Goal: Task Accomplishment & Management: Use online tool/utility

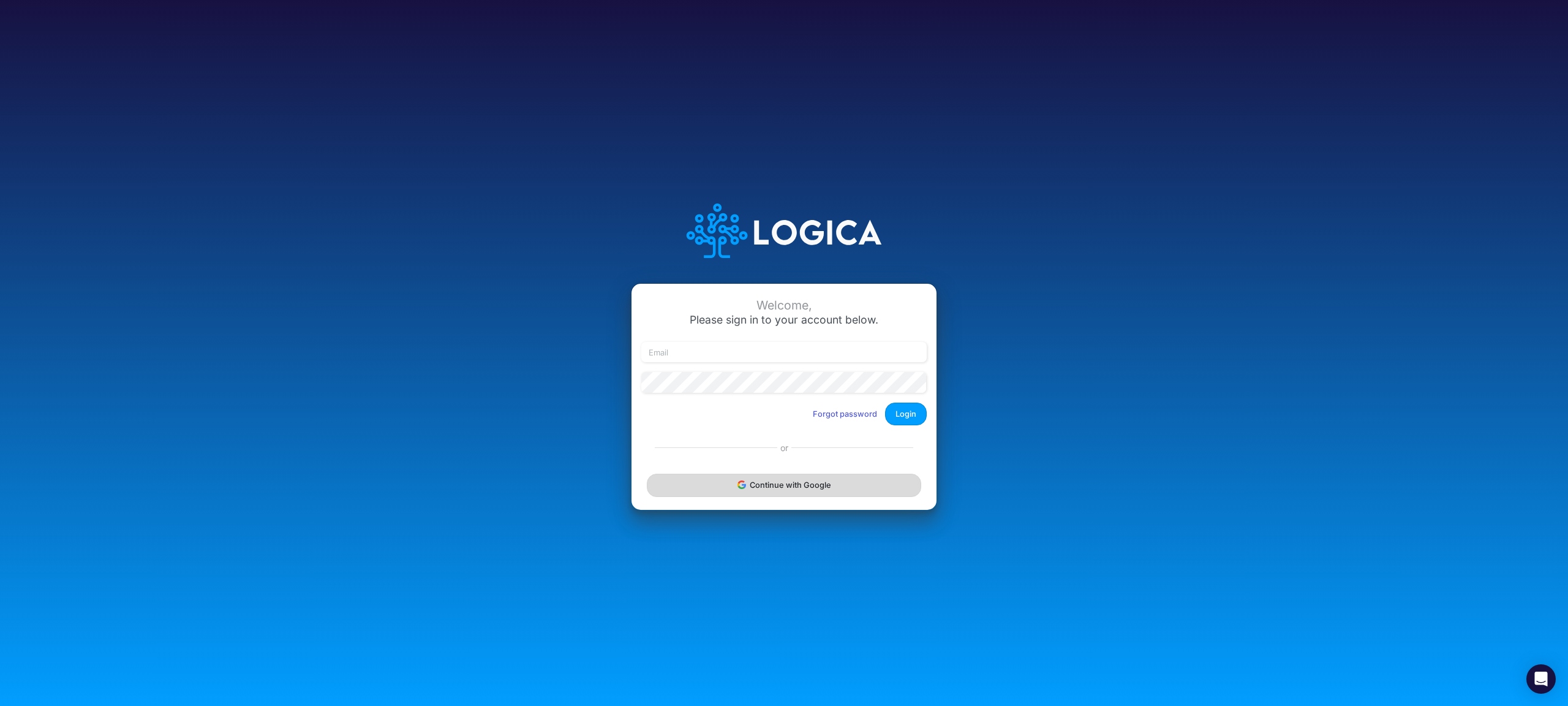
click at [855, 481] on button "Continue with Google" at bounding box center [784, 485] width 275 height 23
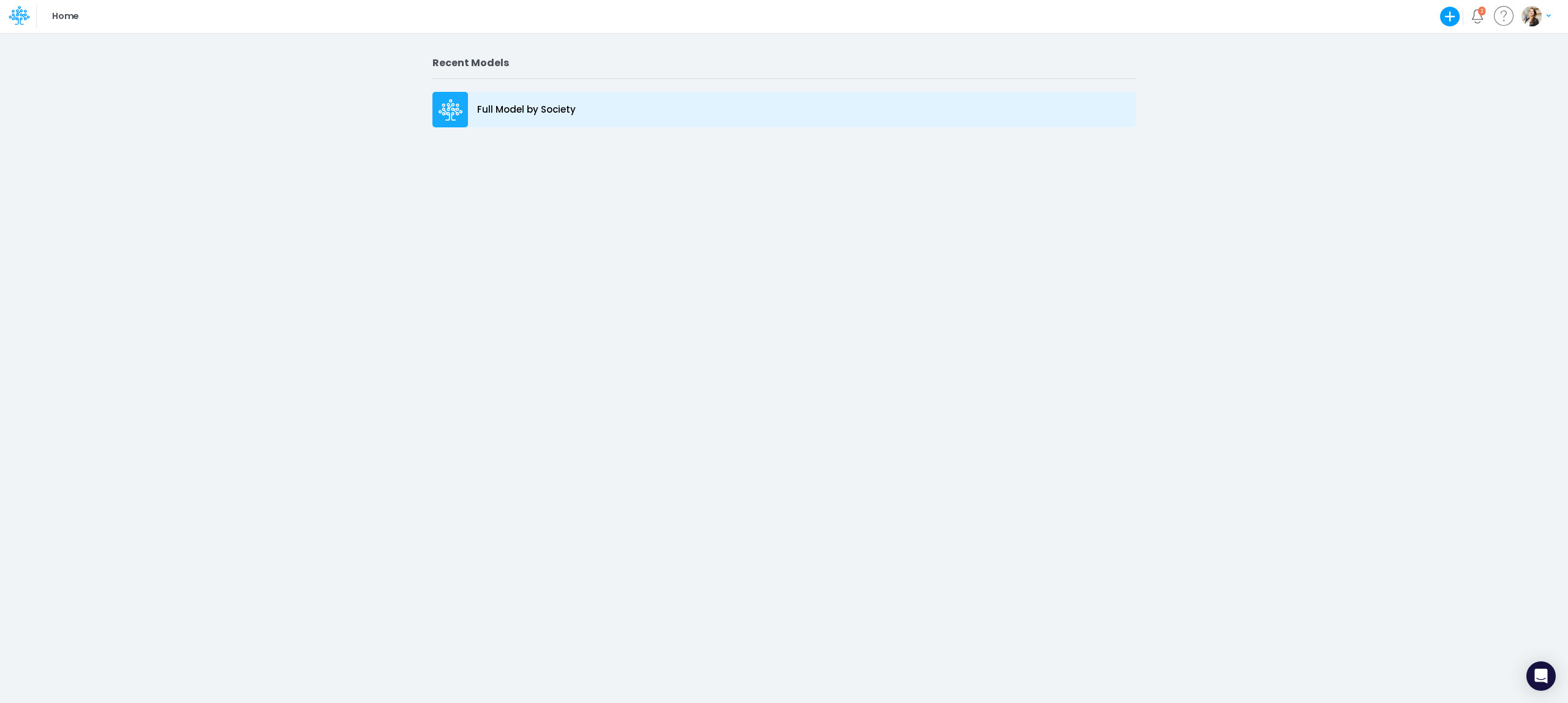
click at [541, 113] on p "Full Model by Society" at bounding box center [527, 110] width 99 height 14
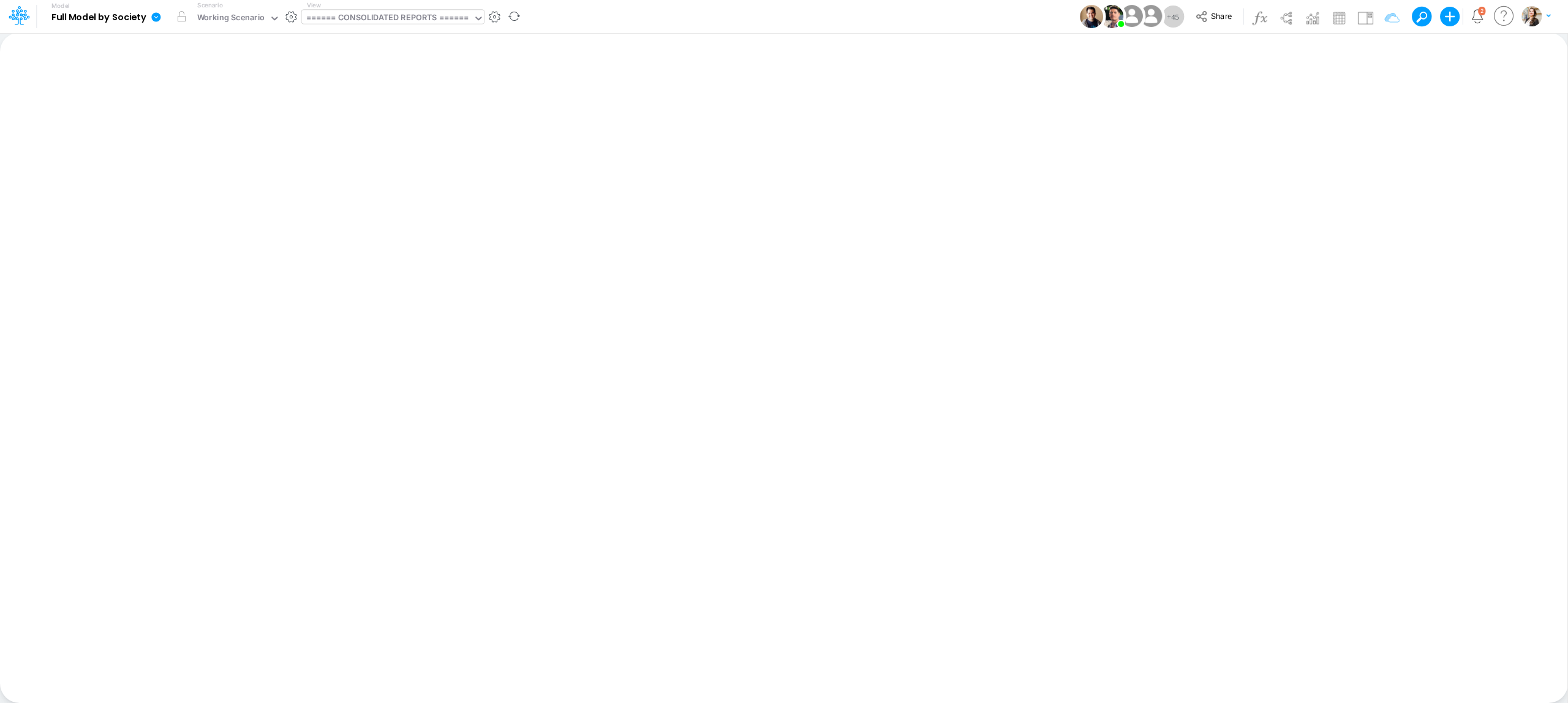
click at [342, 25] on div "====== CONSOLIDATED REPORTS ======" at bounding box center [388, 18] width 163 height 14
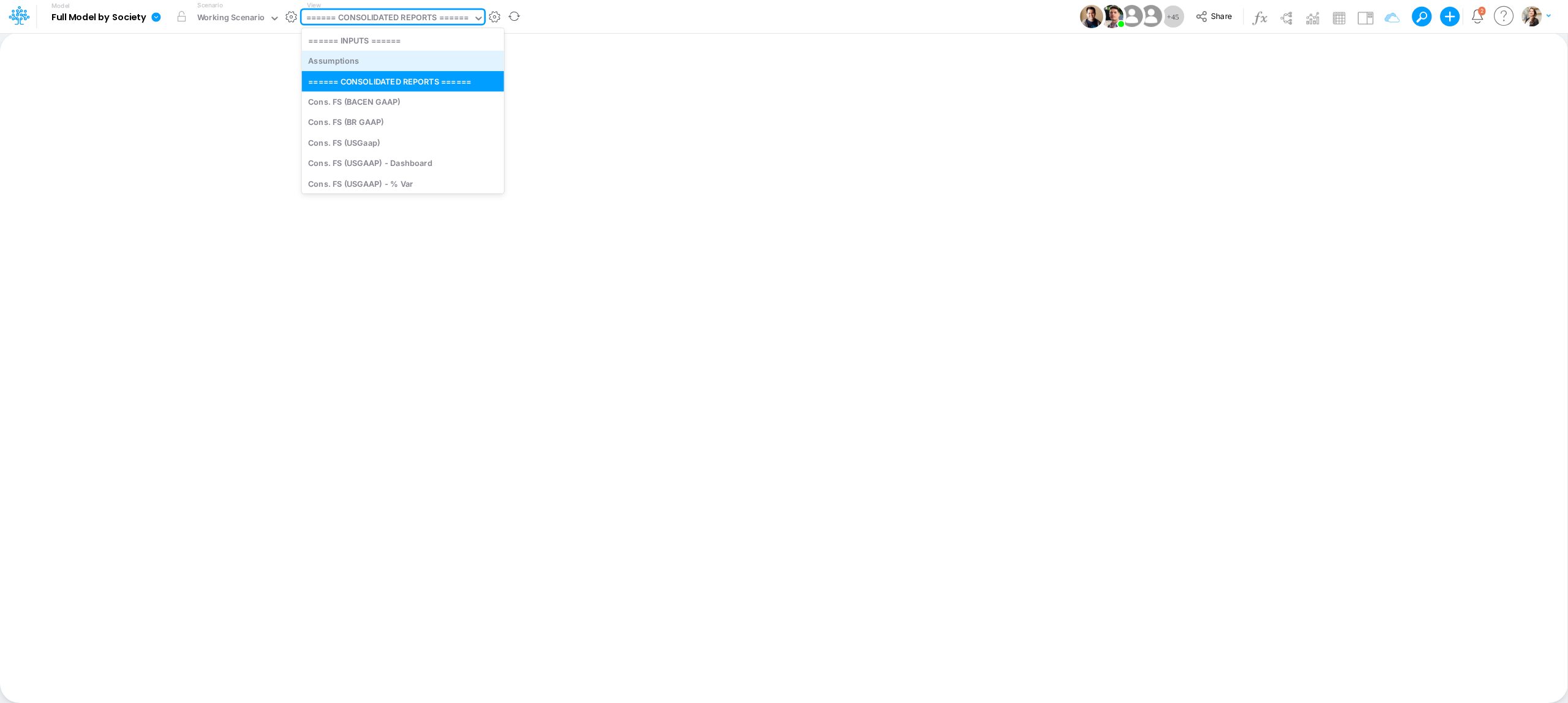
click at [352, 61] on div "Assumptions" at bounding box center [403, 61] width 202 height 20
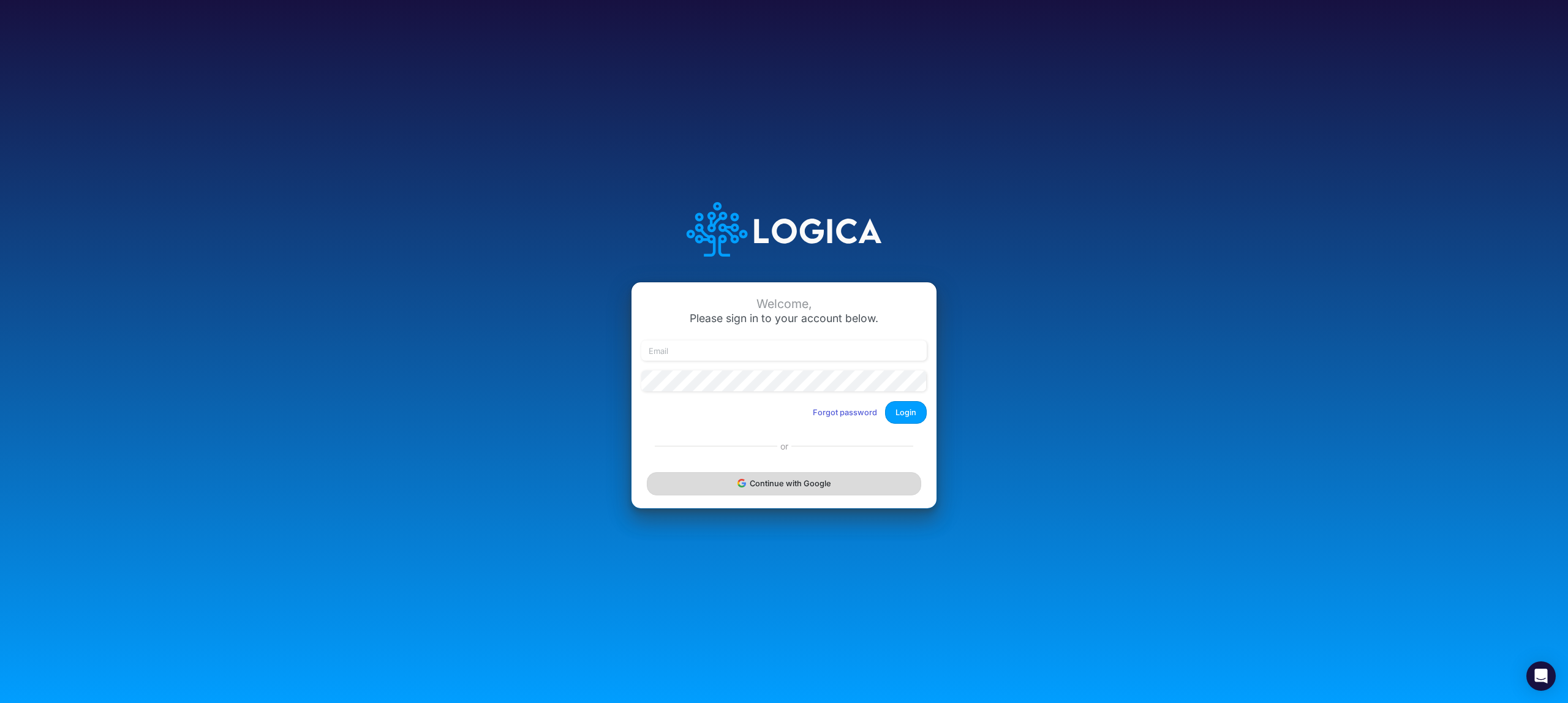
click at [793, 484] on button "Continue with Google" at bounding box center [784, 484] width 275 height 23
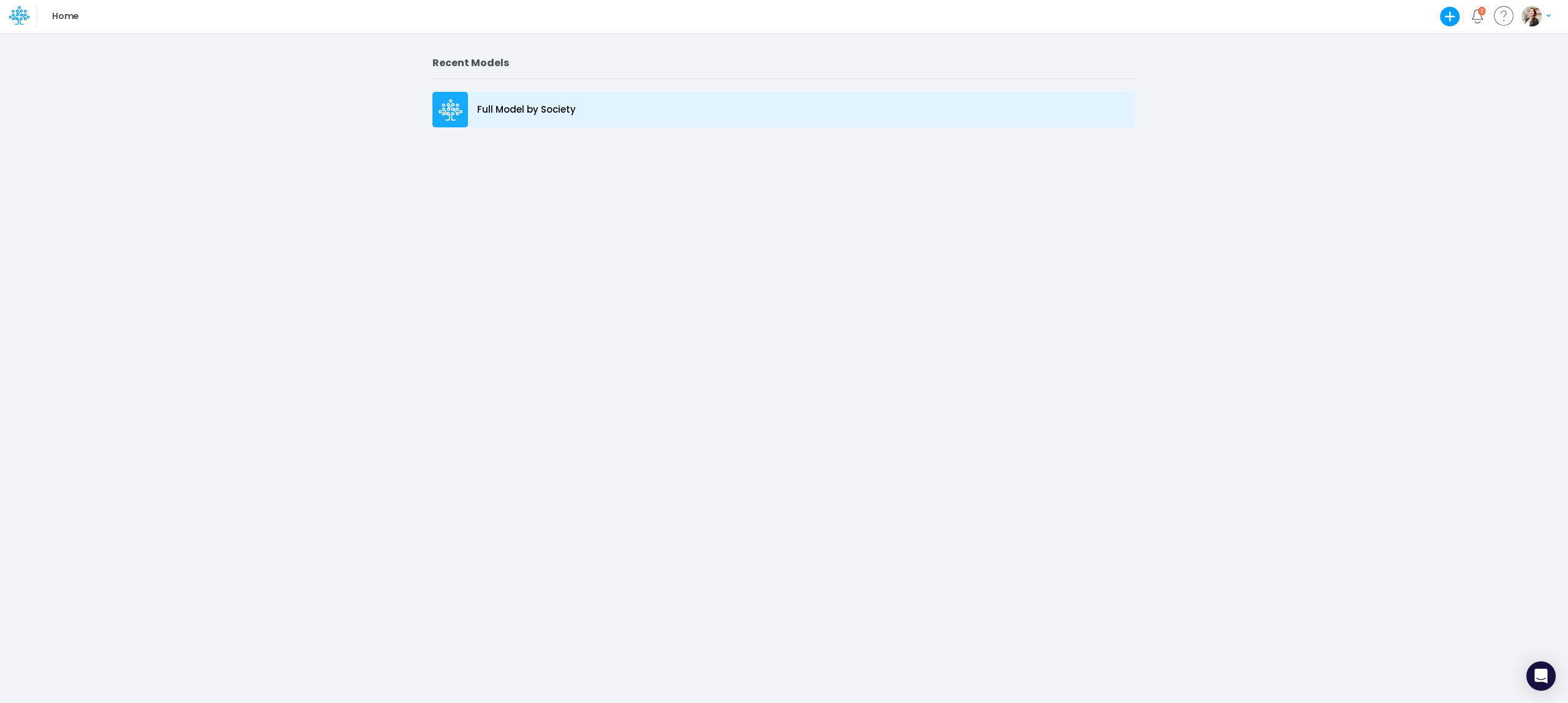
click at [541, 115] on p "Full Model by Society" at bounding box center [527, 110] width 99 height 14
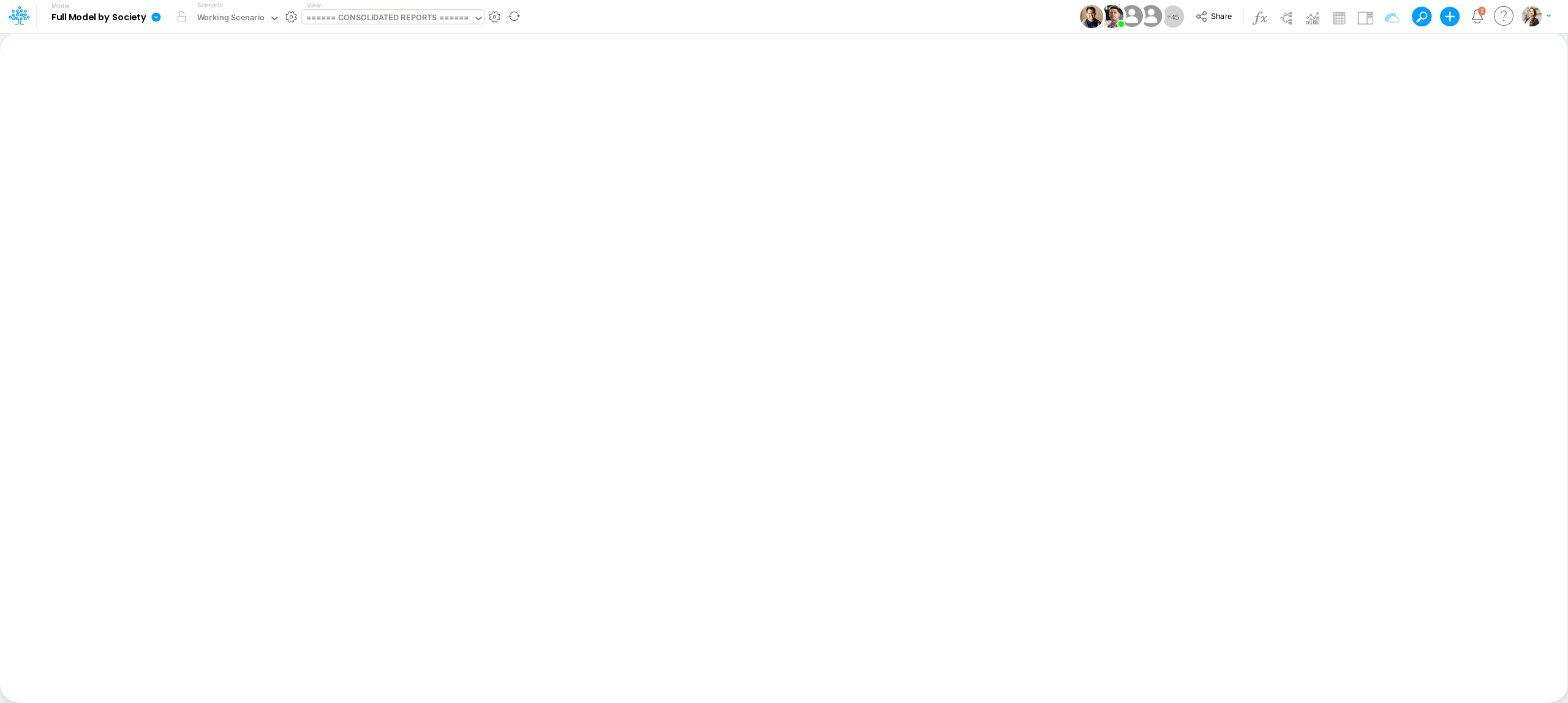
click at [394, 25] on div "====== CONSOLIDATED REPORTS ======" at bounding box center [388, 18] width 163 height 14
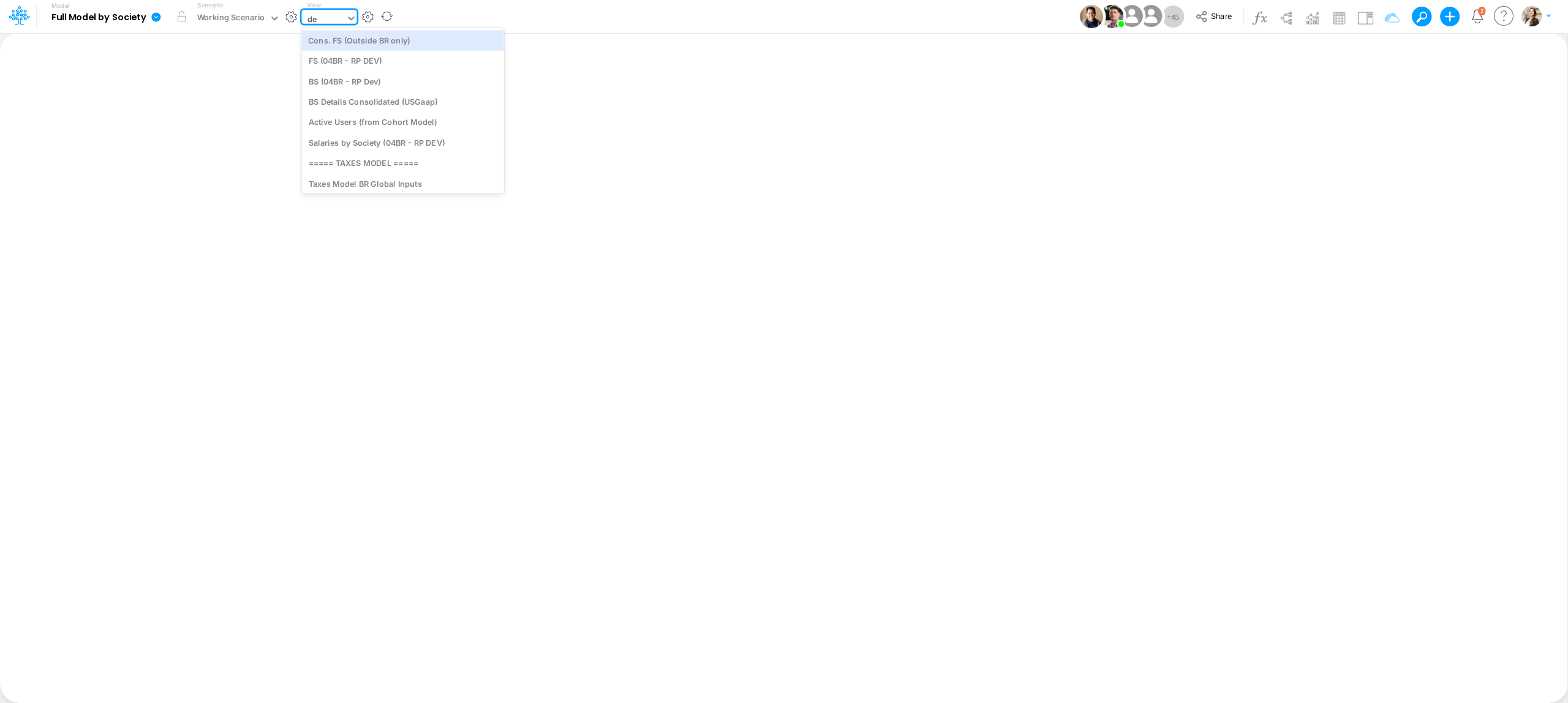
type input "deb"
click at [384, 36] on div "Debt Schedules - Loans" at bounding box center [385, 40] width 166 height 20
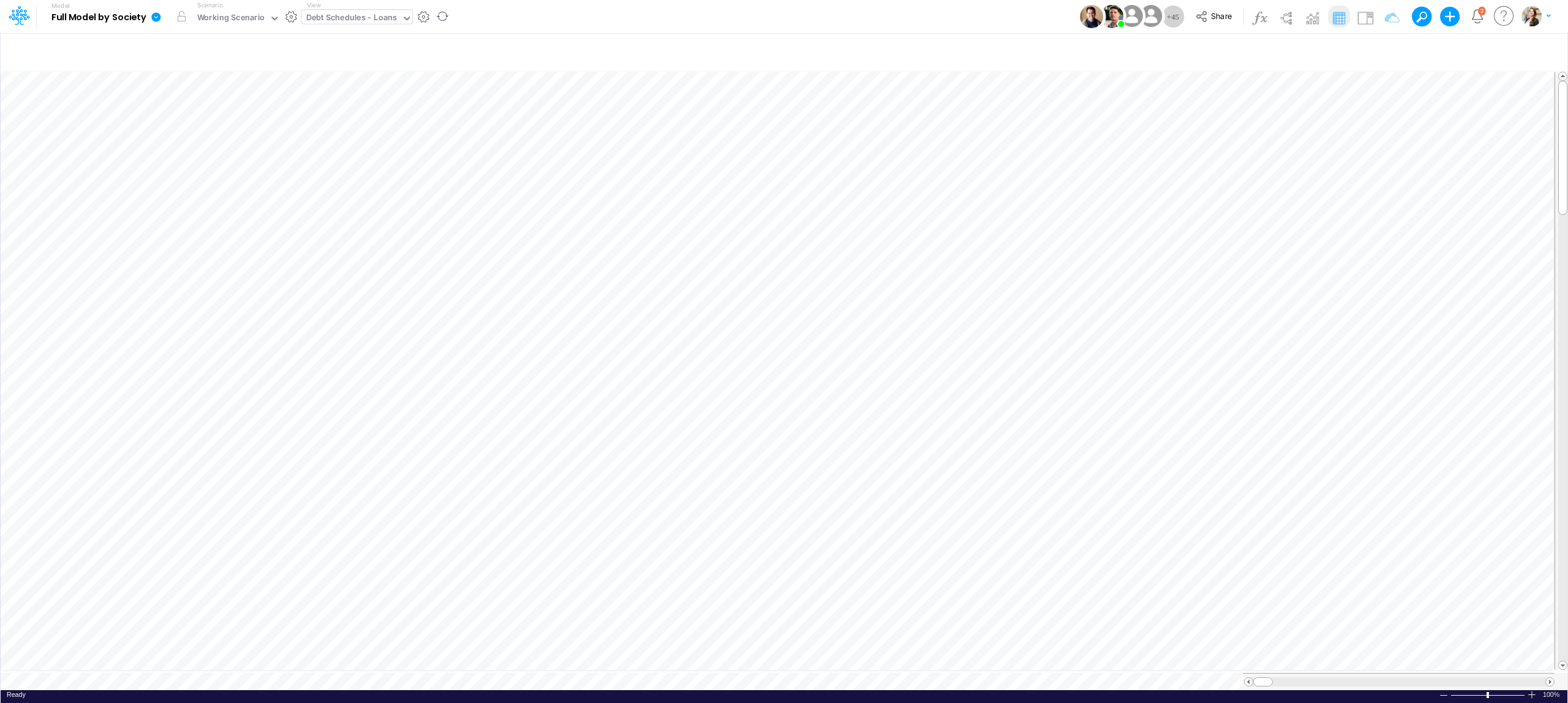
scroll to position [0, 1]
click at [1540, 50] on icon "button" at bounding box center [1544, 51] width 18 height 13
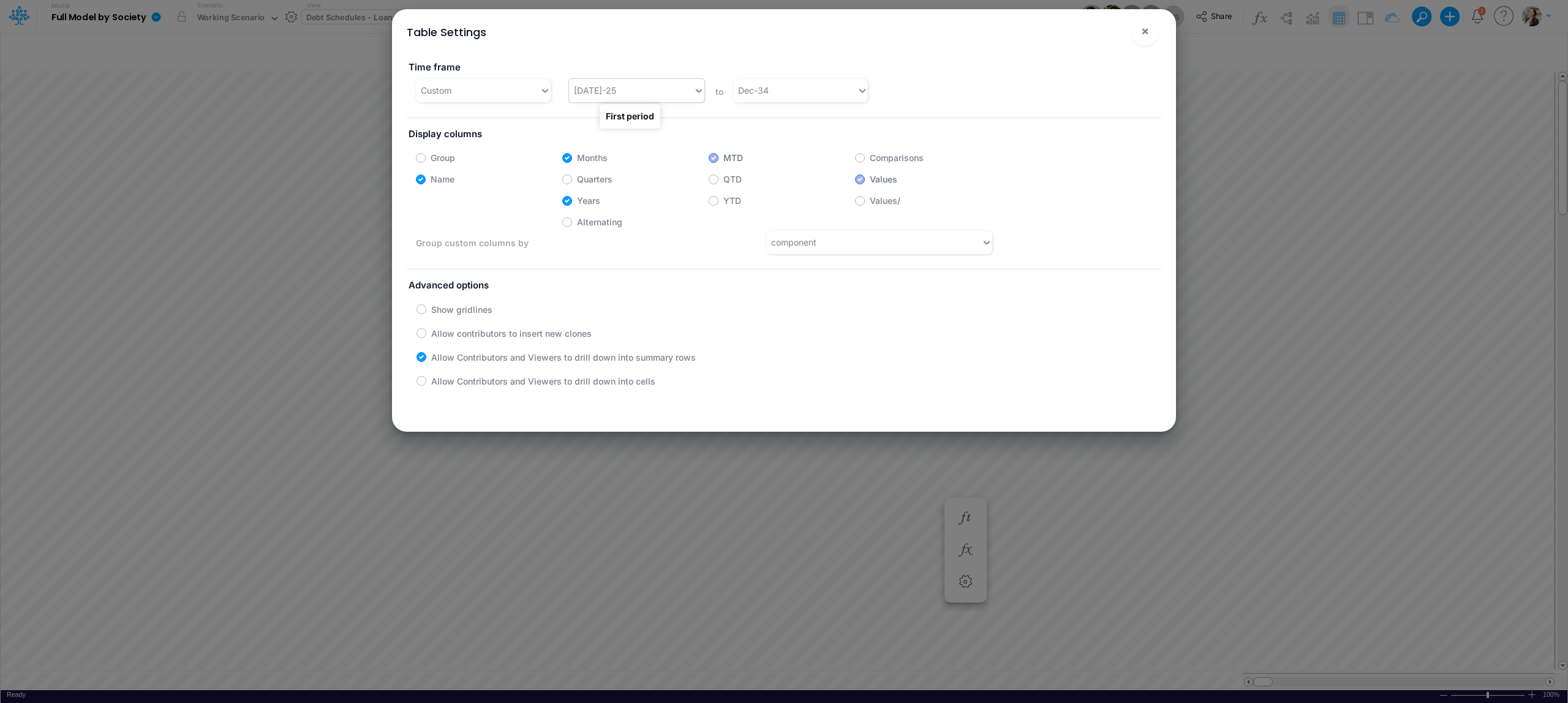
click at [592, 96] on div "Jul-25" at bounding box center [595, 90] width 42 height 13
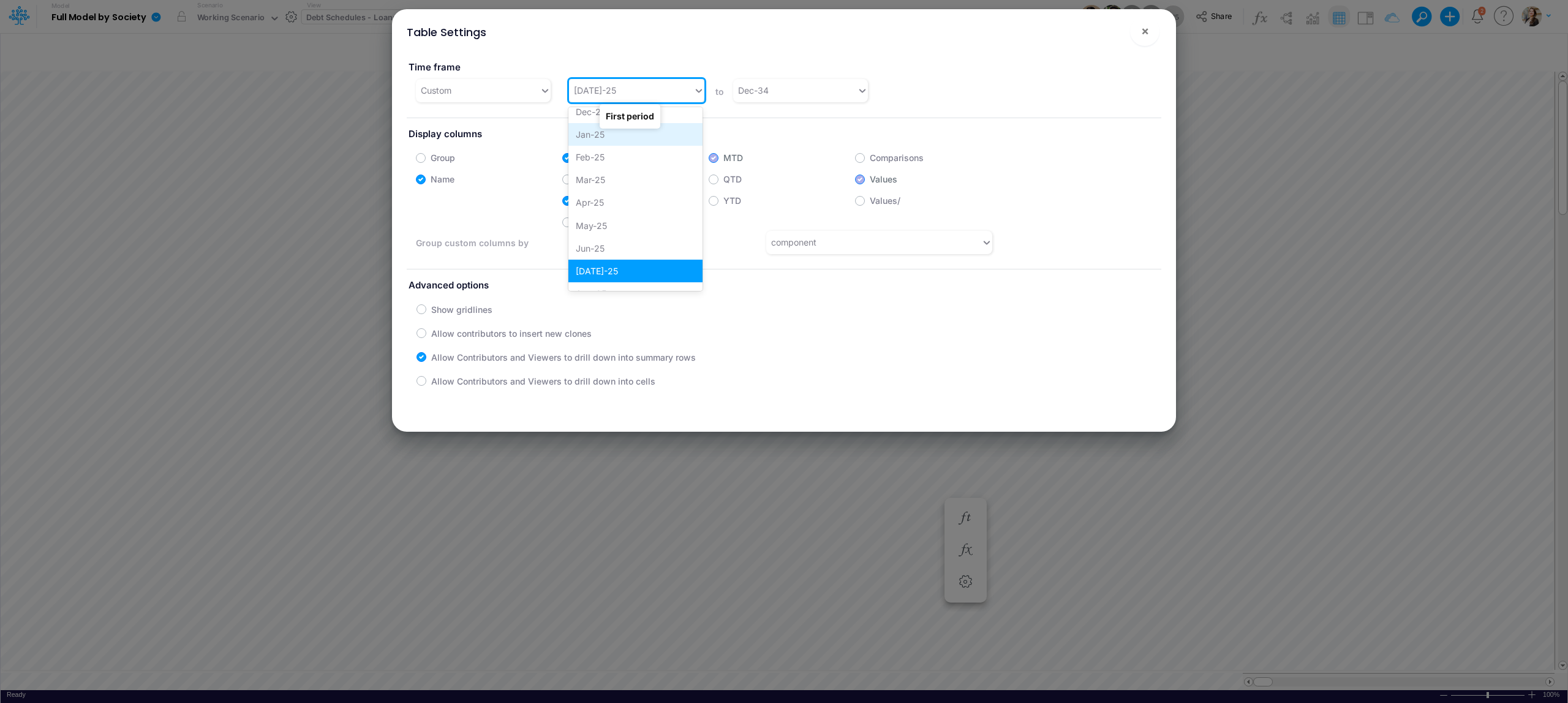
click at [593, 134] on div "Jan-25" at bounding box center [635, 134] width 134 height 23
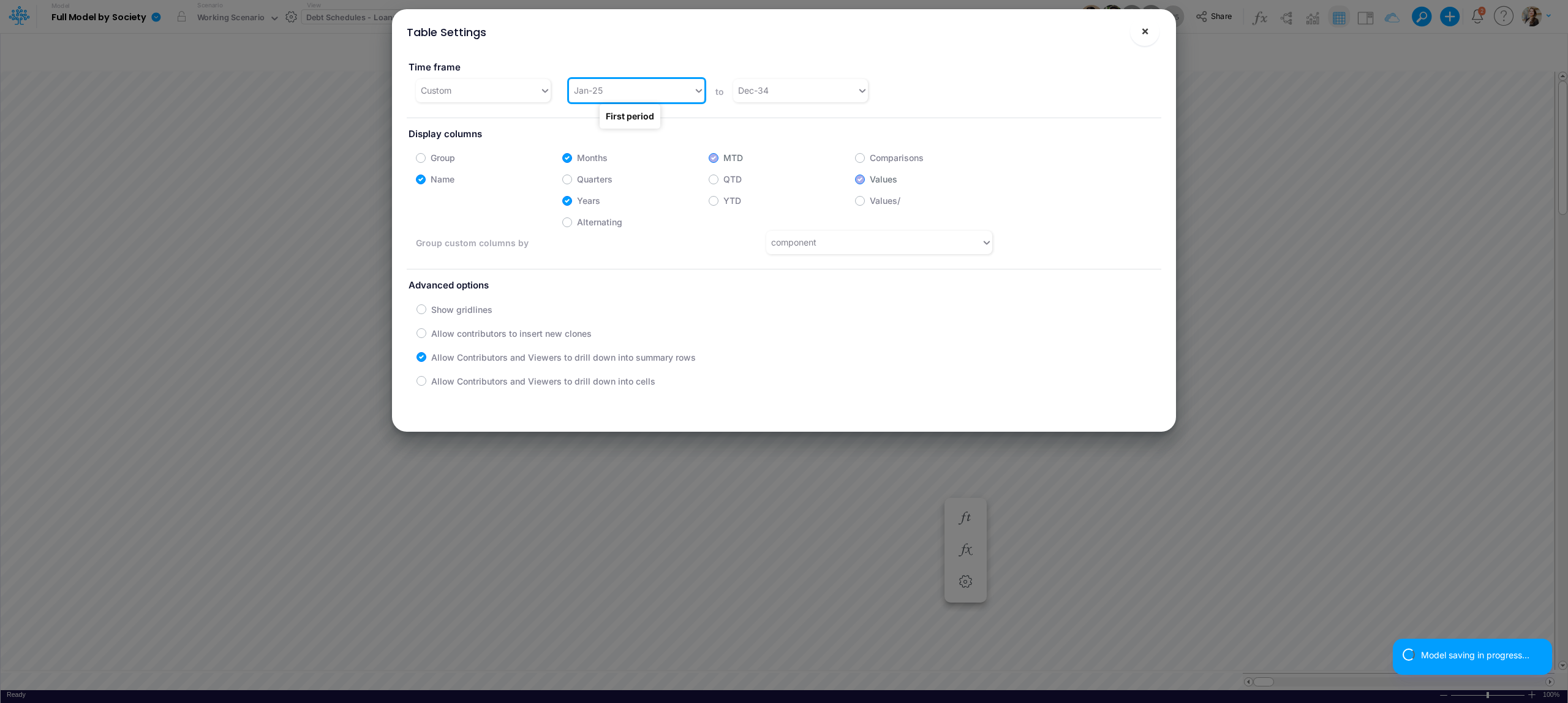
click at [1144, 30] on span "×" at bounding box center [1145, 31] width 8 height 15
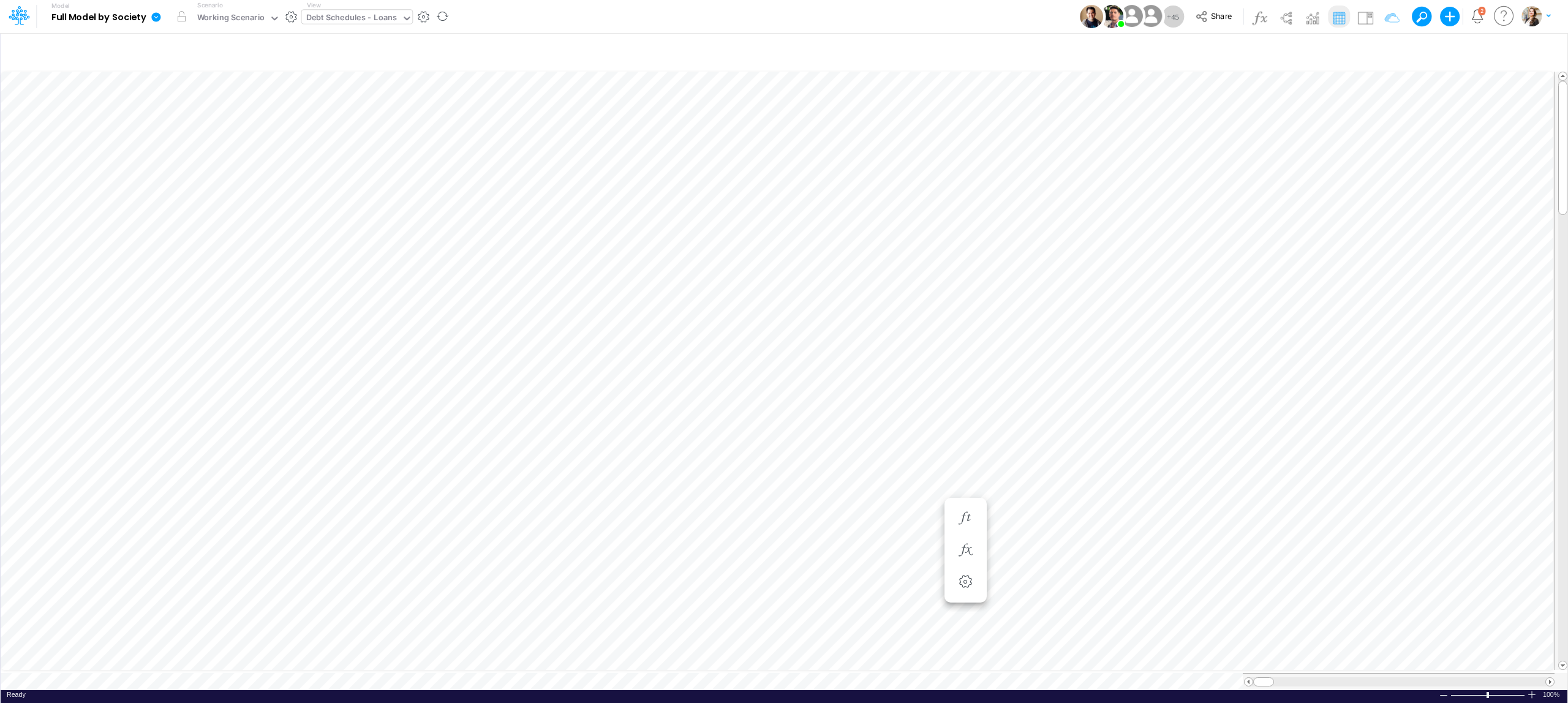
scroll to position [0, 1]
click at [1363, 405] on icon "button" at bounding box center [1363, 403] width 18 height 13
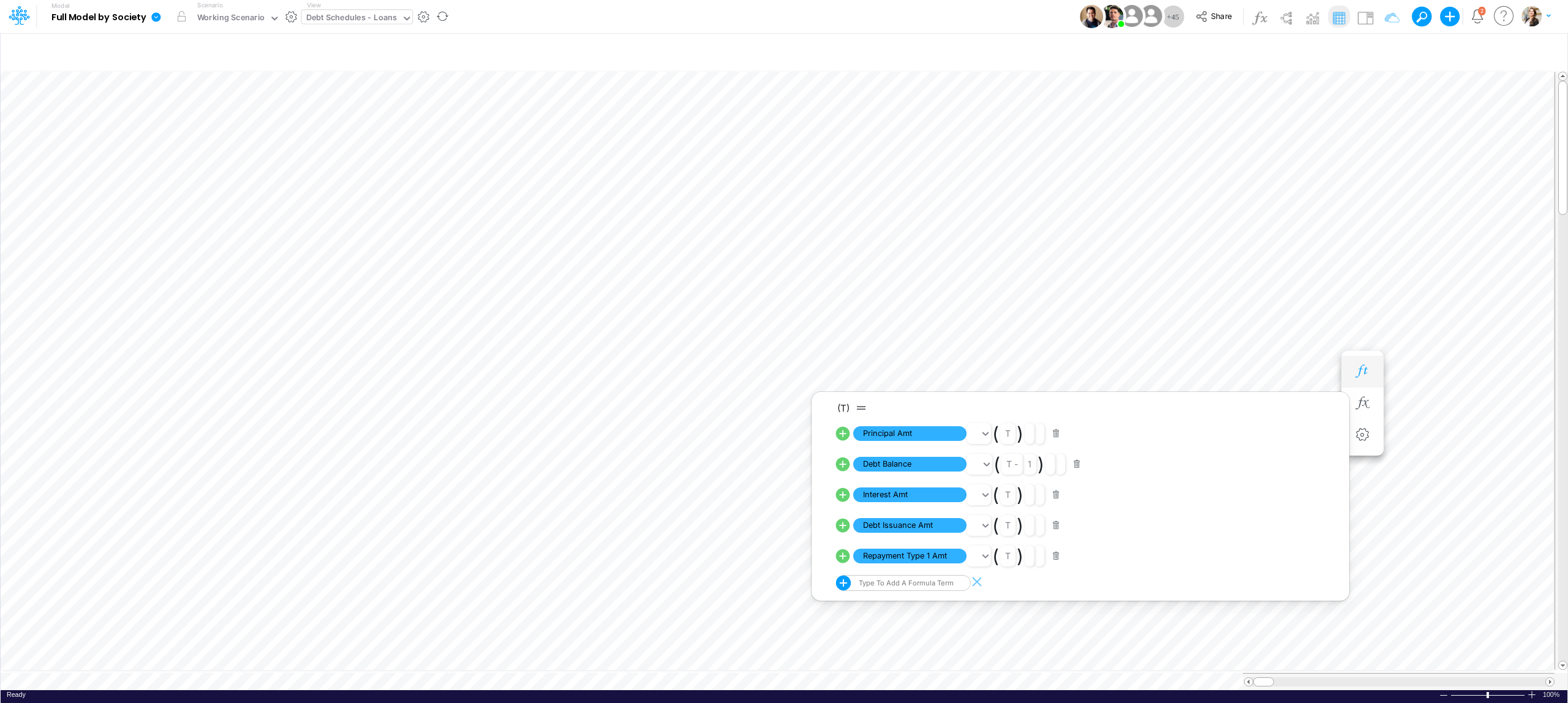
click at [1370, 371] on icon "button" at bounding box center [1363, 371] width 18 height 13
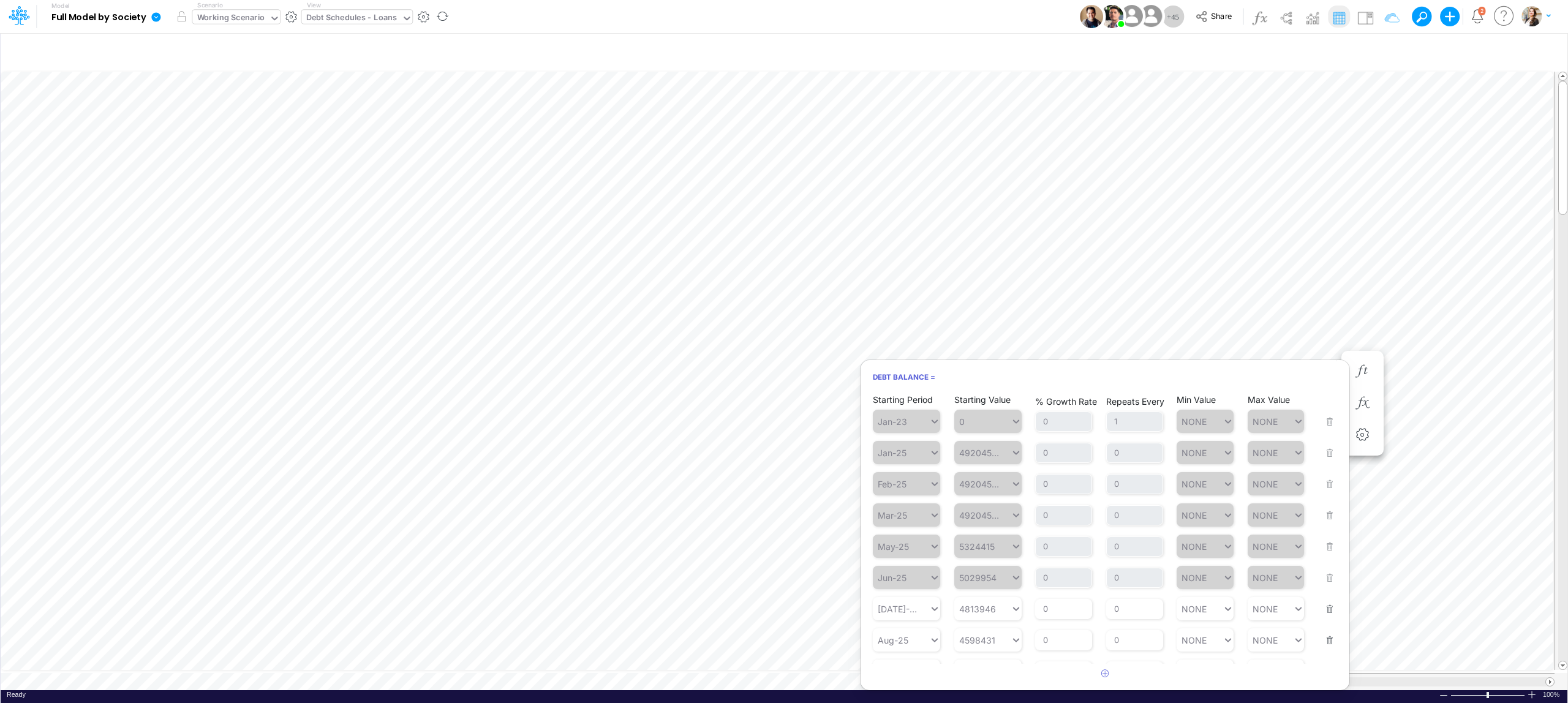
click at [274, 23] on icon at bounding box center [275, 18] width 11 height 11
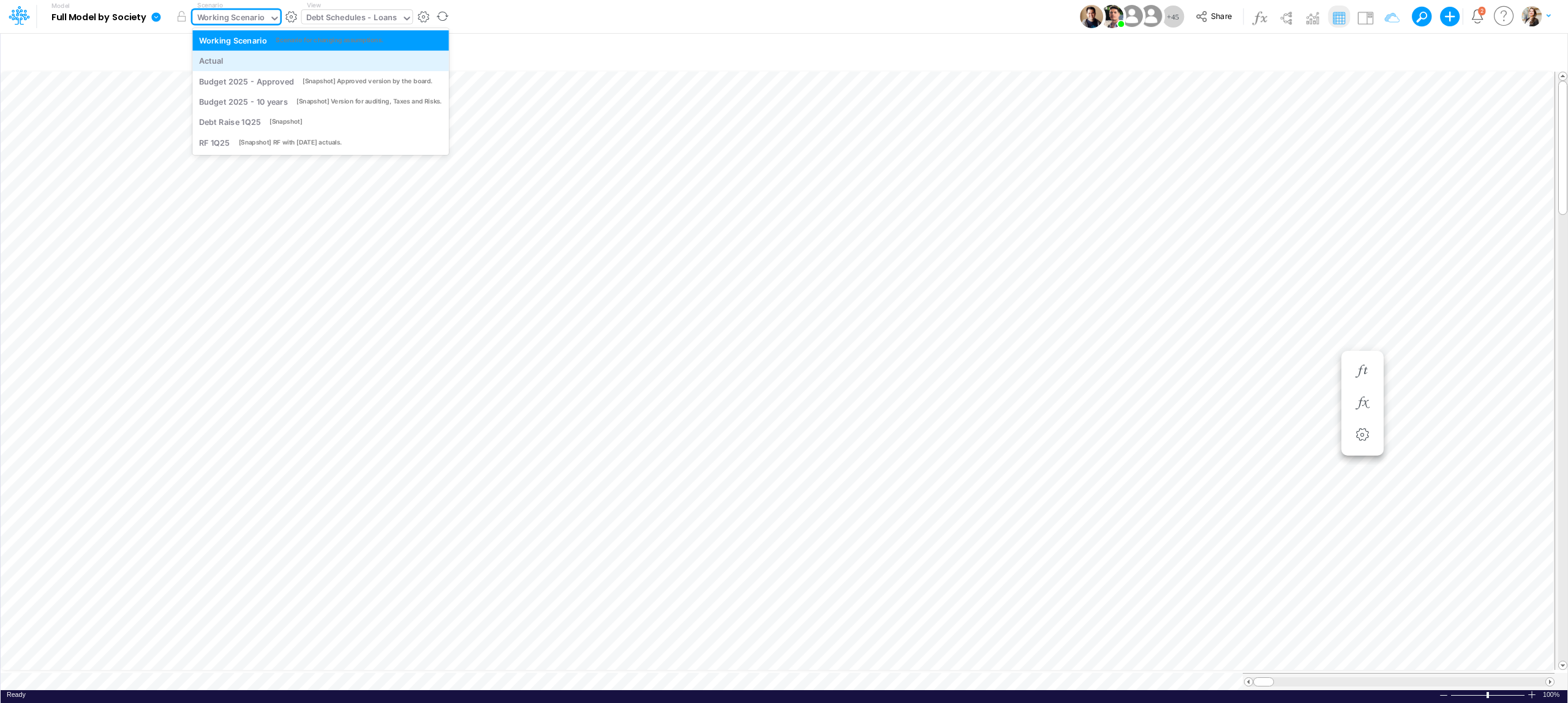
click at [270, 58] on div "Actual" at bounding box center [321, 61] width 243 height 12
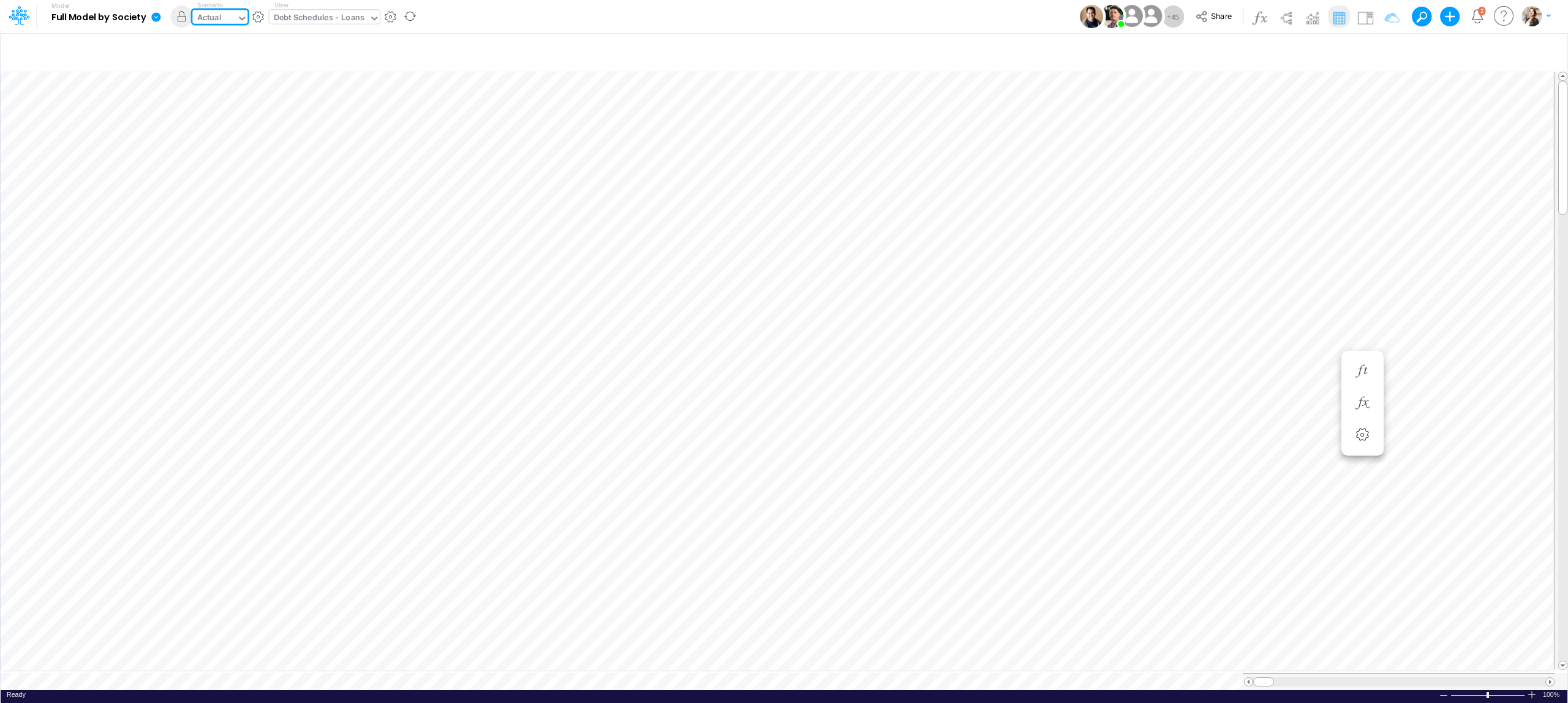
click at [210, 19] on div "Actual" at bounding box center [210, 18] width 25 height 14
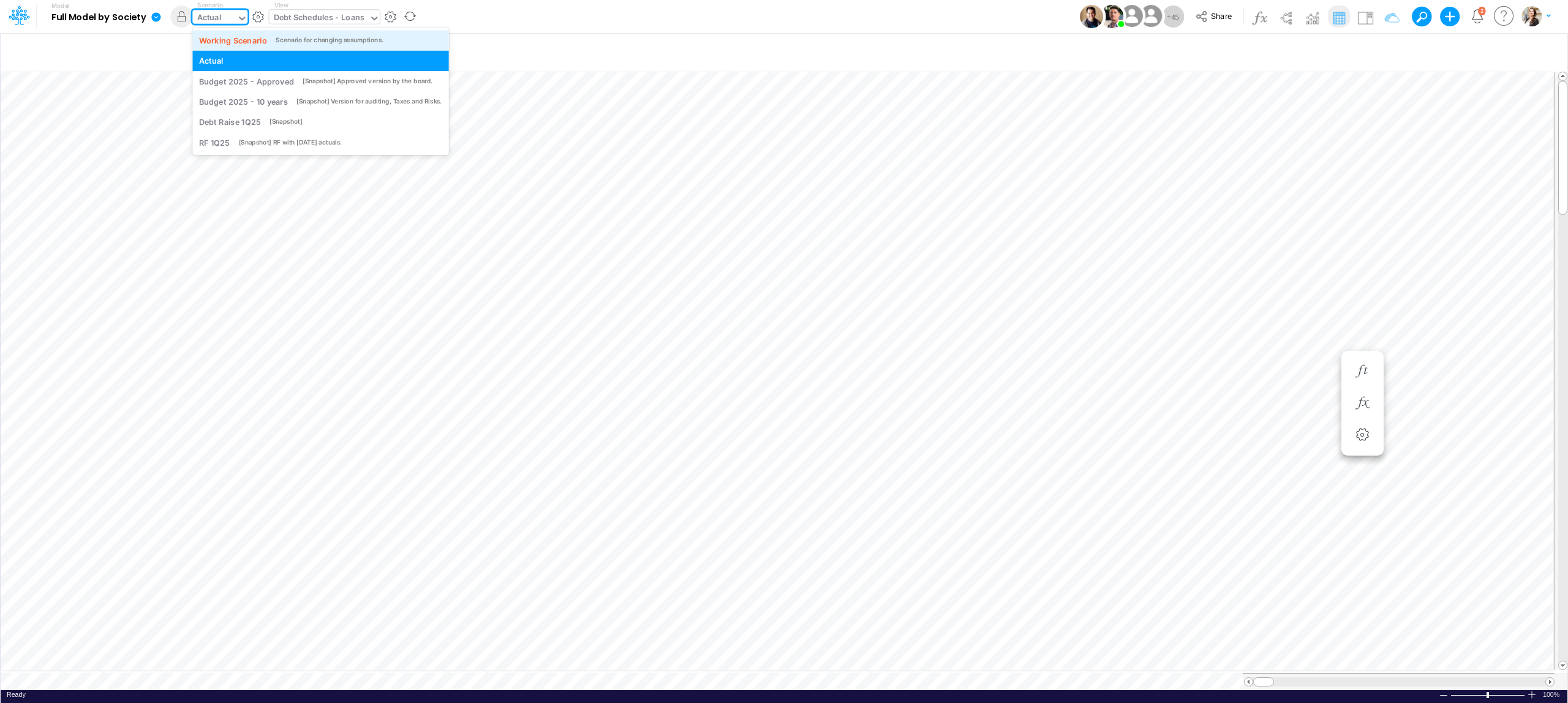
click at [213, 42] on div "Working Scenario" at bounding box center [233, 40] width 68 height 12
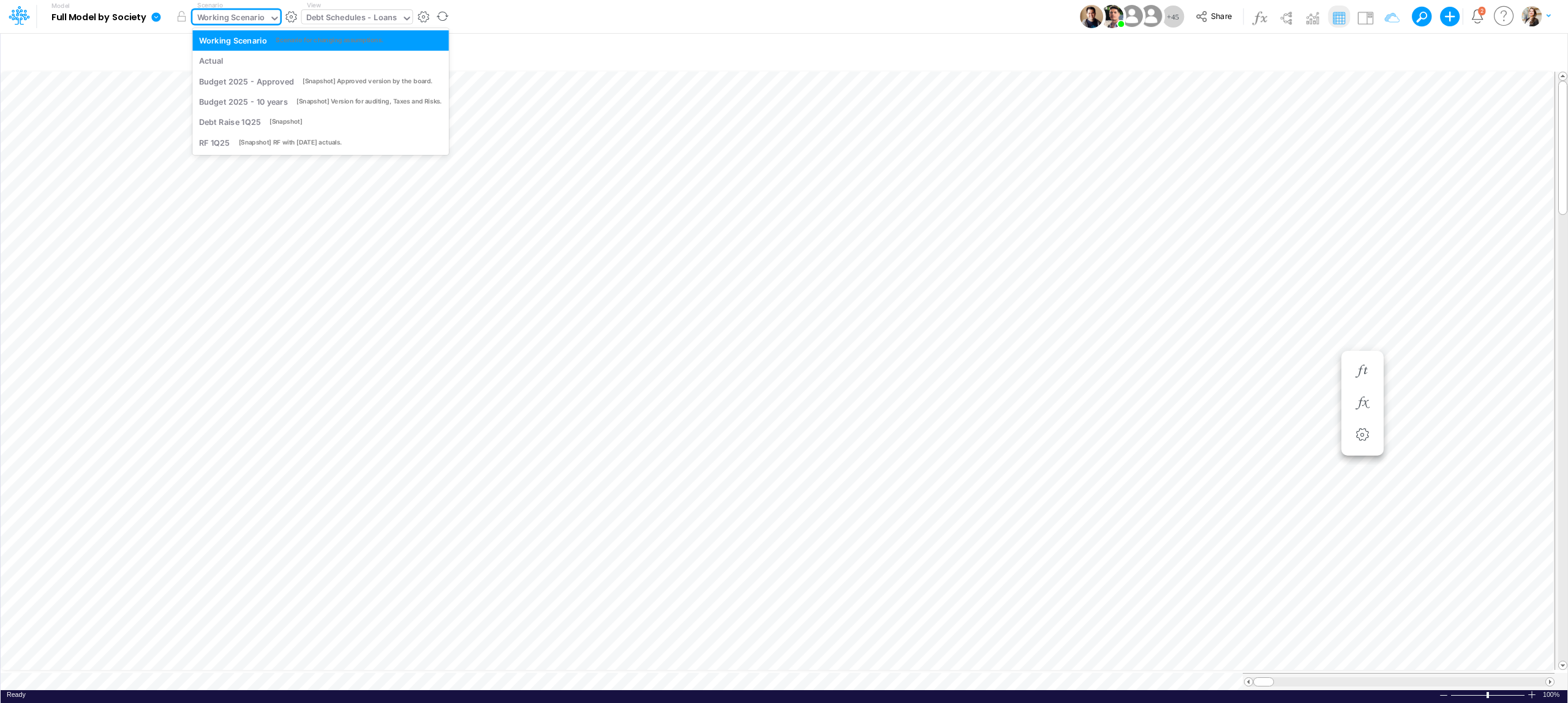
click at [220, 13] on div "Working Scenario" at bounding box center [231, 18] width 68 height 14
click at [242, 143] on div "[Snapshot] RF with April25 actuals." at bounding box center [291, 142] width 104 height 9
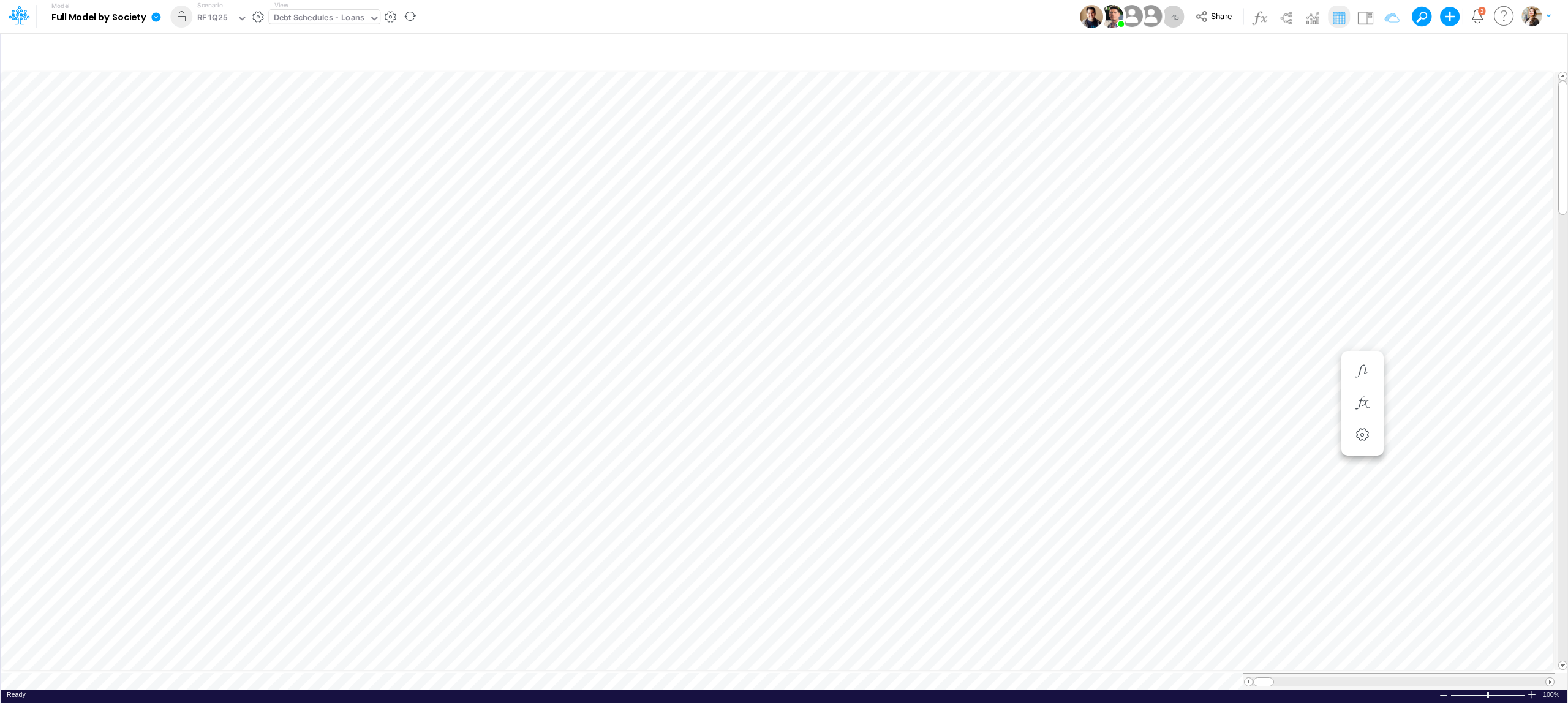
scroll to position [0, 1]
click at [1295, 371] on icon "button" at bounding box center [1296, 371] width 18 height 13
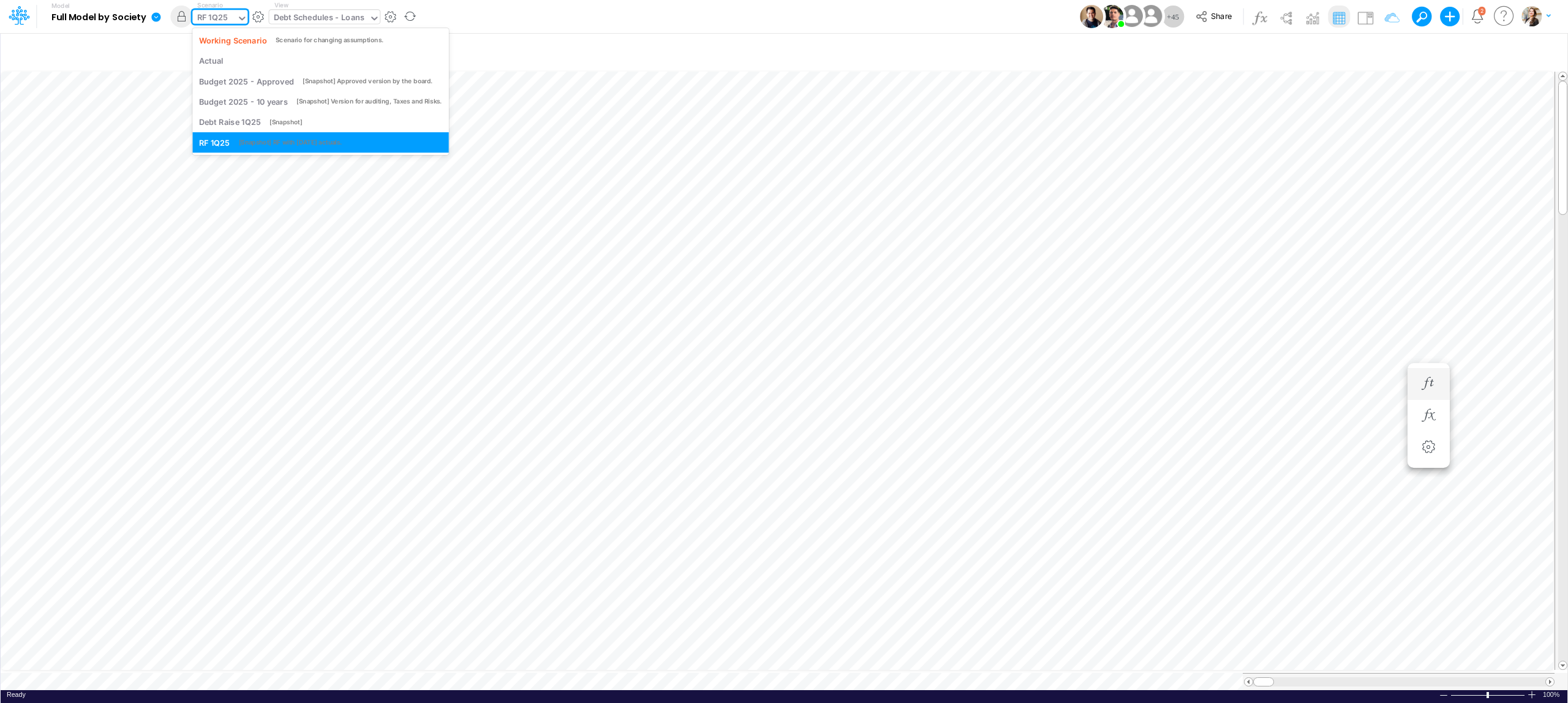
click at [223, 18] on div "RF 1Q25" at bounding box center [213, 18] width 31 height 14
click at [232, 47] on div "Working Scenario Scenario for changing assumptions." at bounding box center [321, 40] width 257 height 20
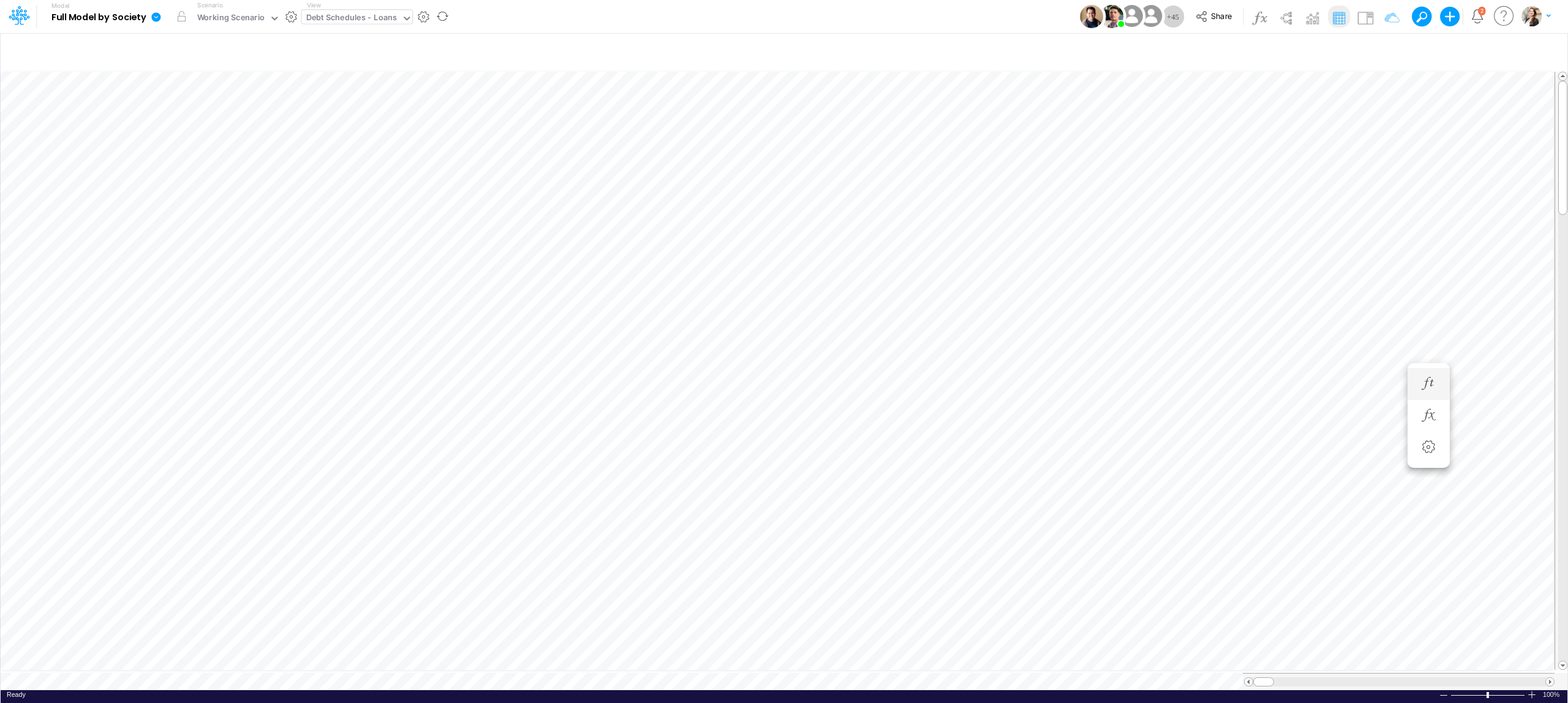
scroll to position [0, 1]
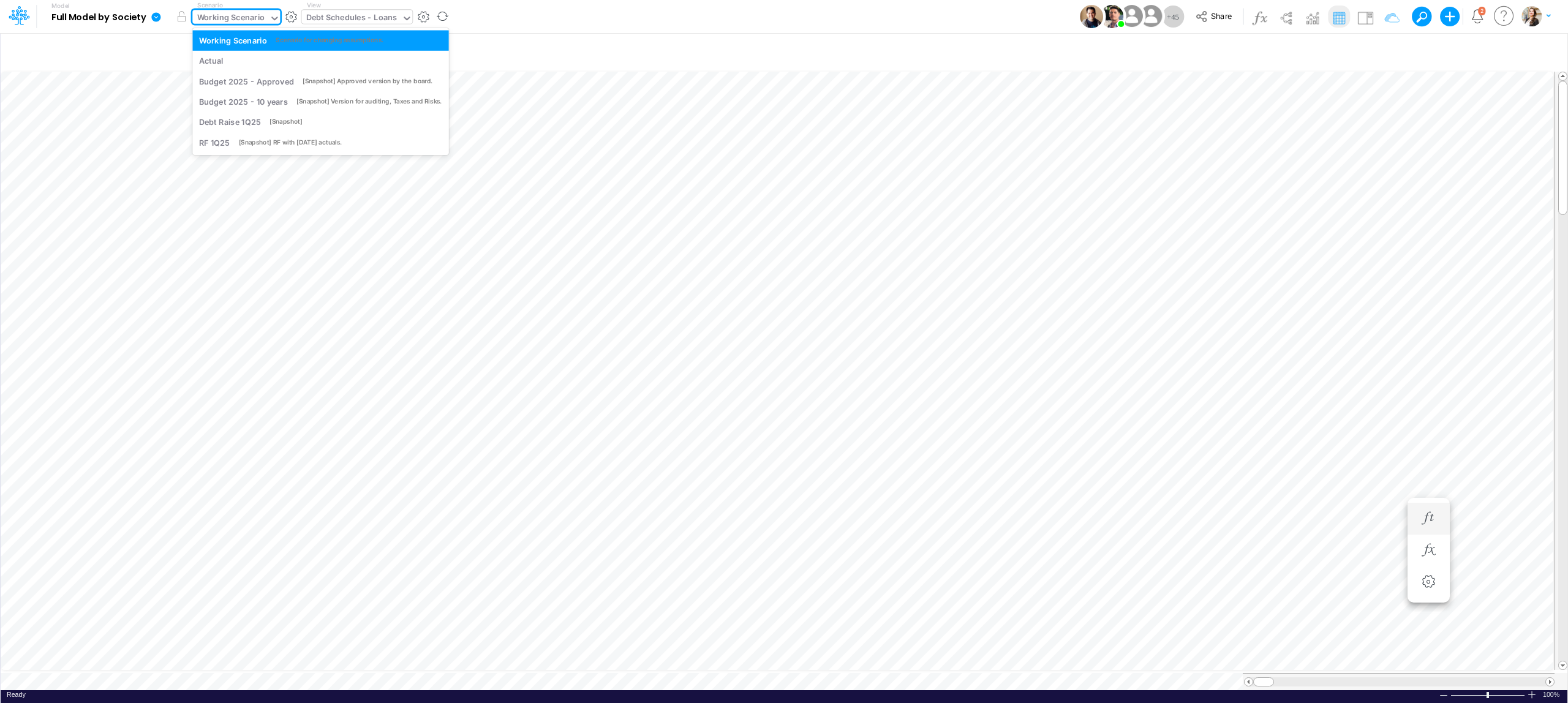
click at [207, 18] on div "Working Scenario" at bounding box center [231, 18] width 68 height 14
click at [246, 150] on div "RF 1Q25 [Snapshot] RF with April25 actuals." at bounding box center [321, 142] width 257 height 20
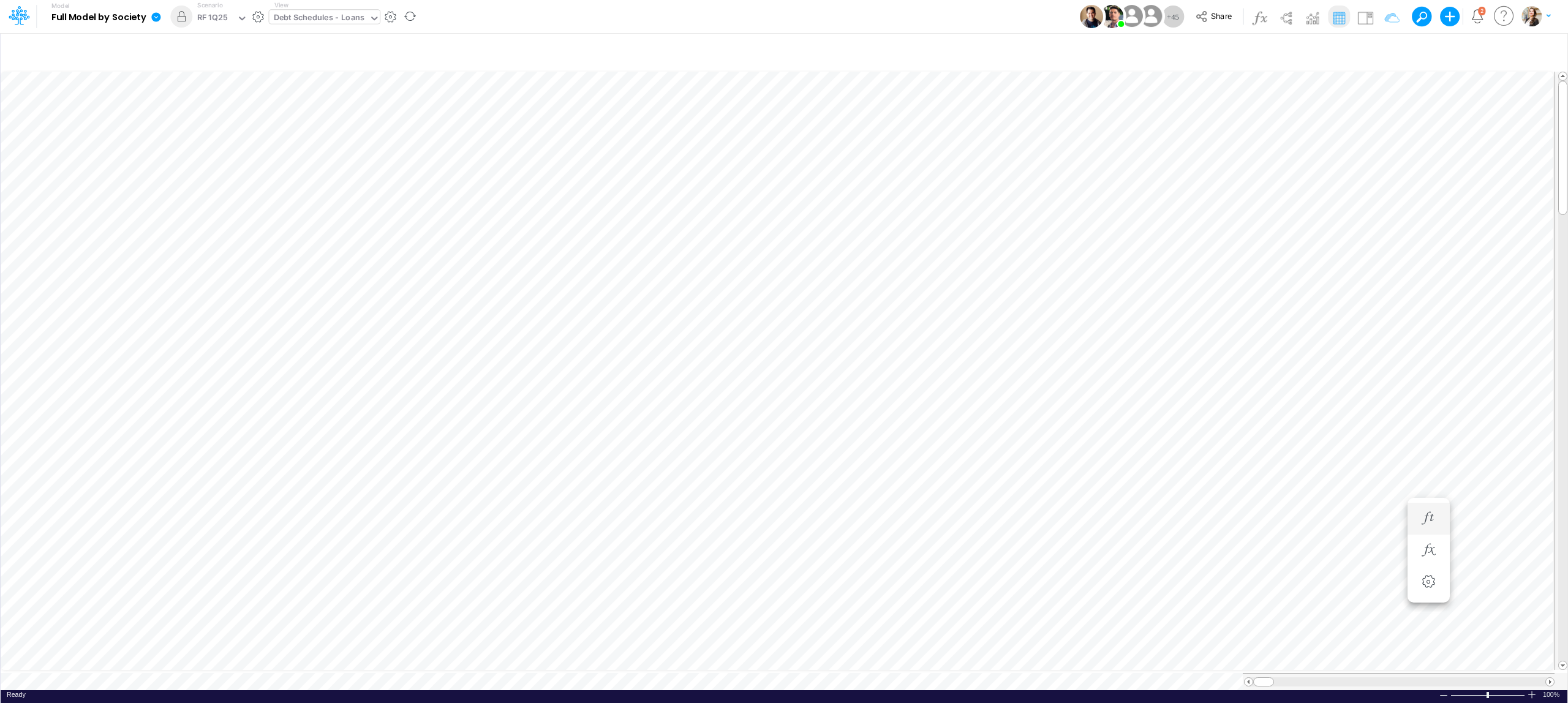
scroll to position [0, 1]
click at [219, 15] on div "RF 1Q25" at bounding box center [213, 18] width 31 height 14
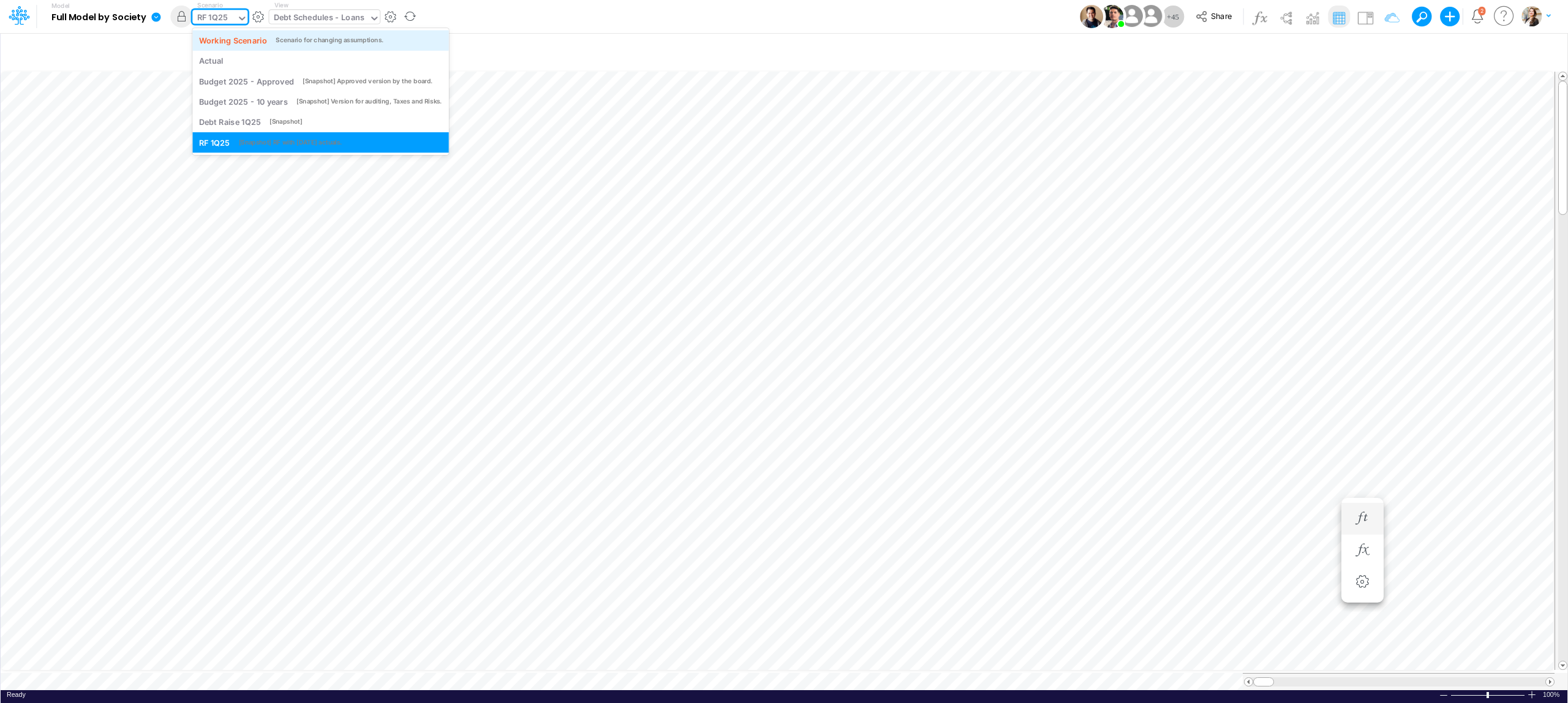
click at [224, 34] on div "Working Scenario" at bounding box center [233, 40] width 68 height 12
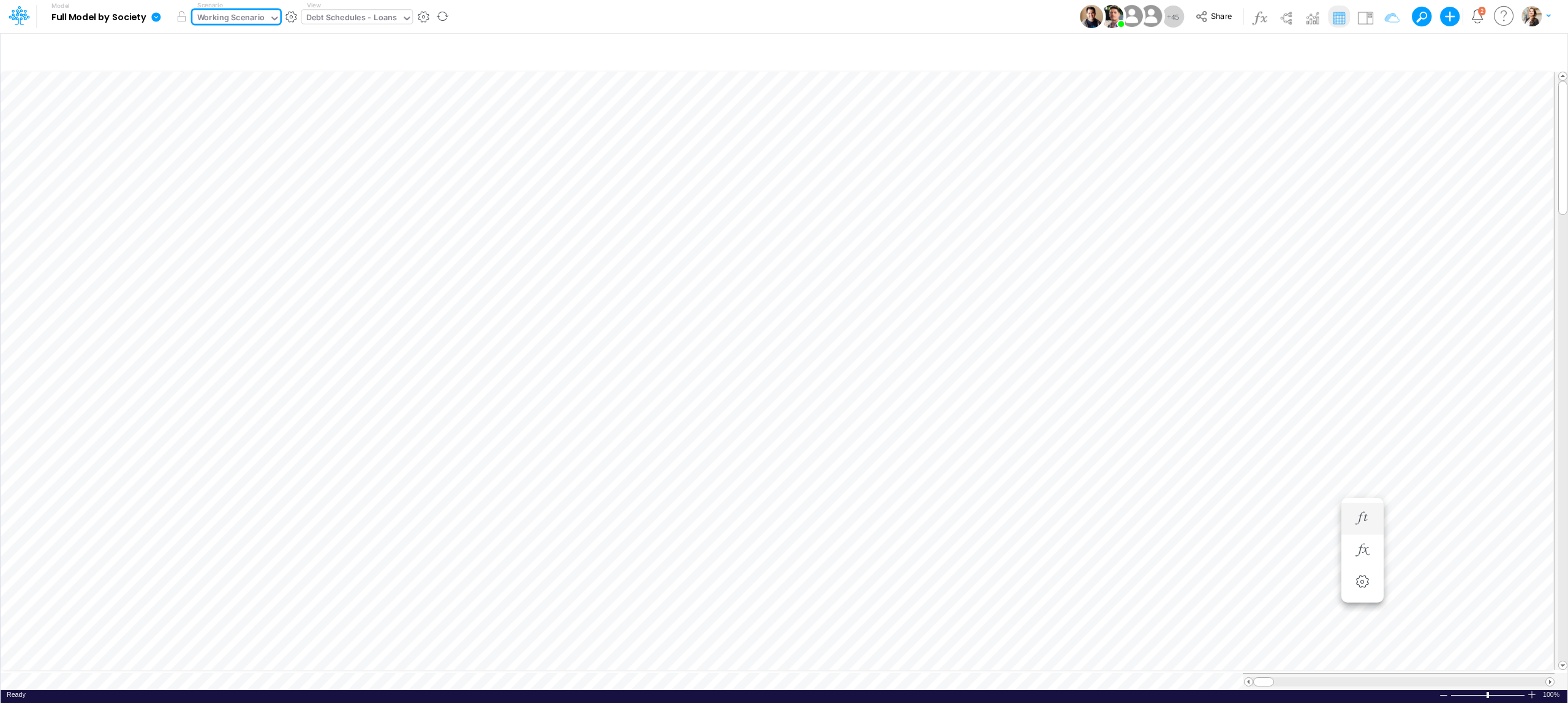
paste input "2,061,851"
type input "2,061,851"
click at [267, 21] on input "text" at bounding box center [268, 18] width 1 height 12
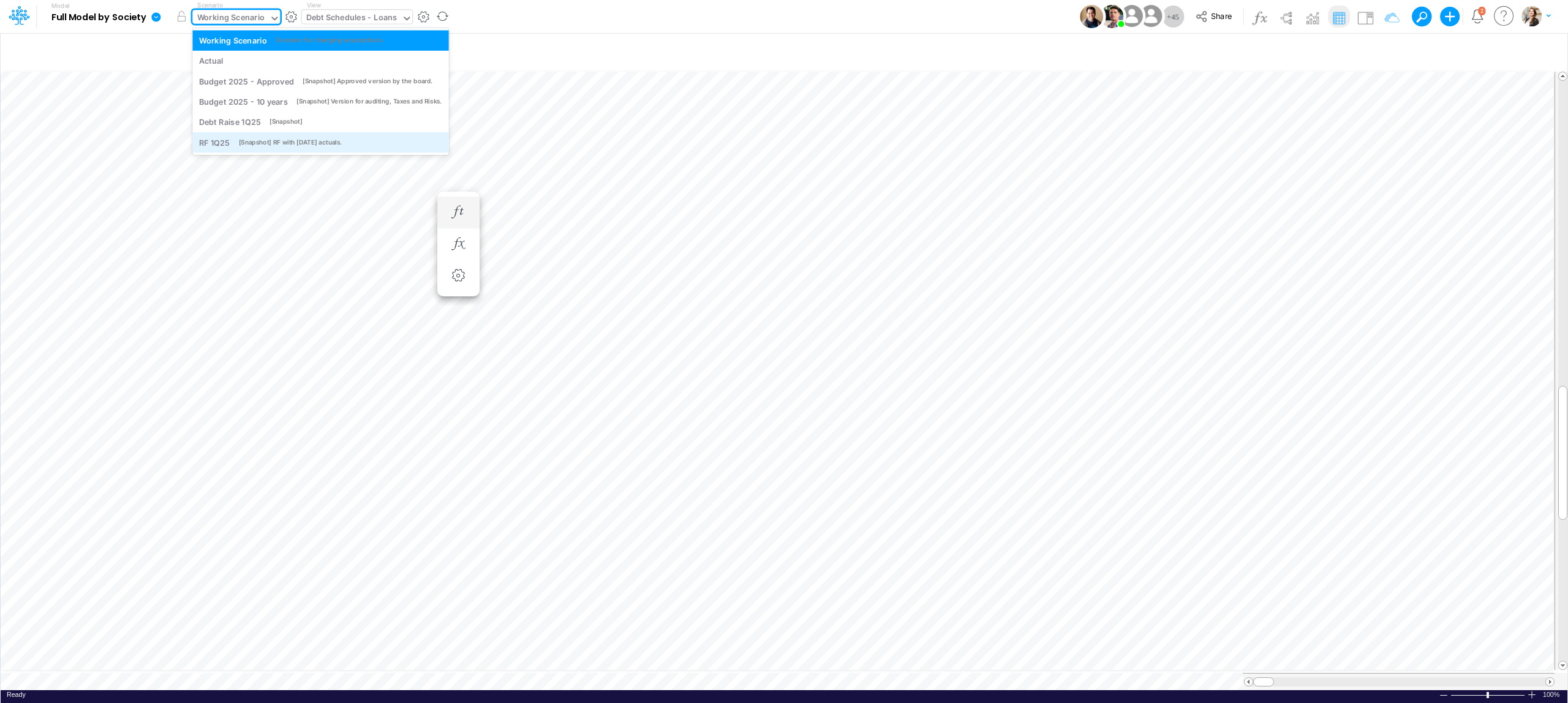
click at [265, 139] on div "[Snapshot] RF with April25 actuals." at bounding box center [291, 142] width 104 height 9
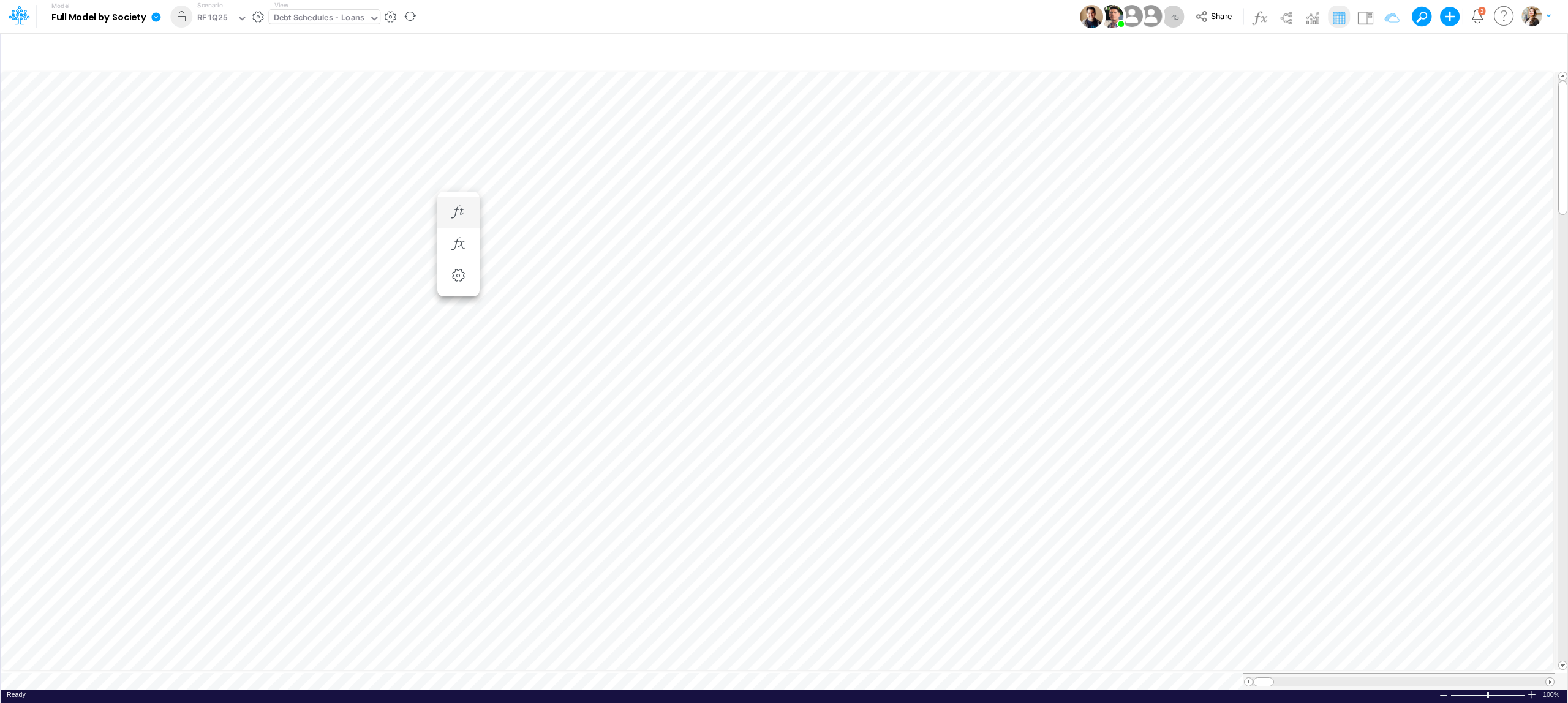
scroll to position [0, 1]
click at [206, 18] on div "RF 1Q25" at bounding box center [213, 18] width 31 height 14
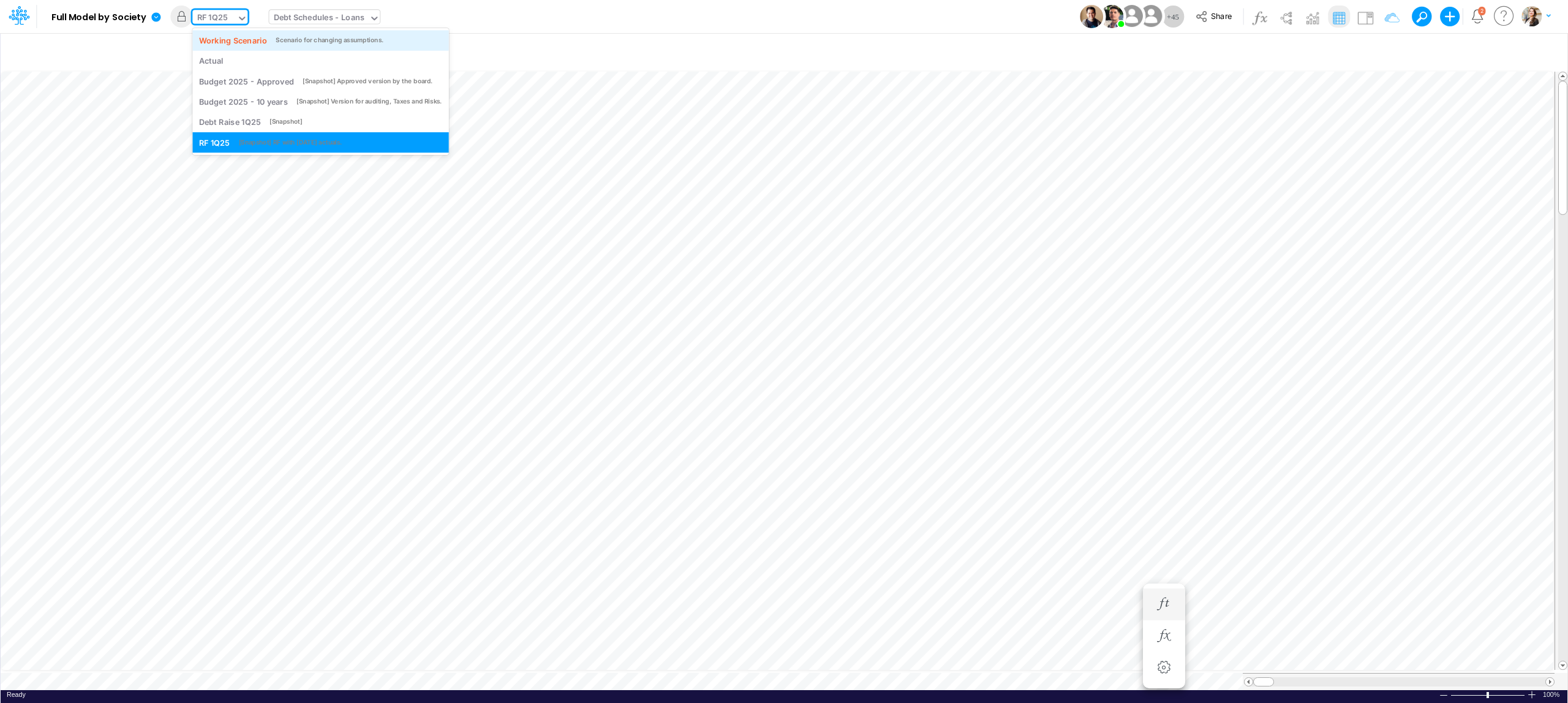
click at [219, 37] on div "Working Scenario" at bounding box center [233, 40] width 68 height 12
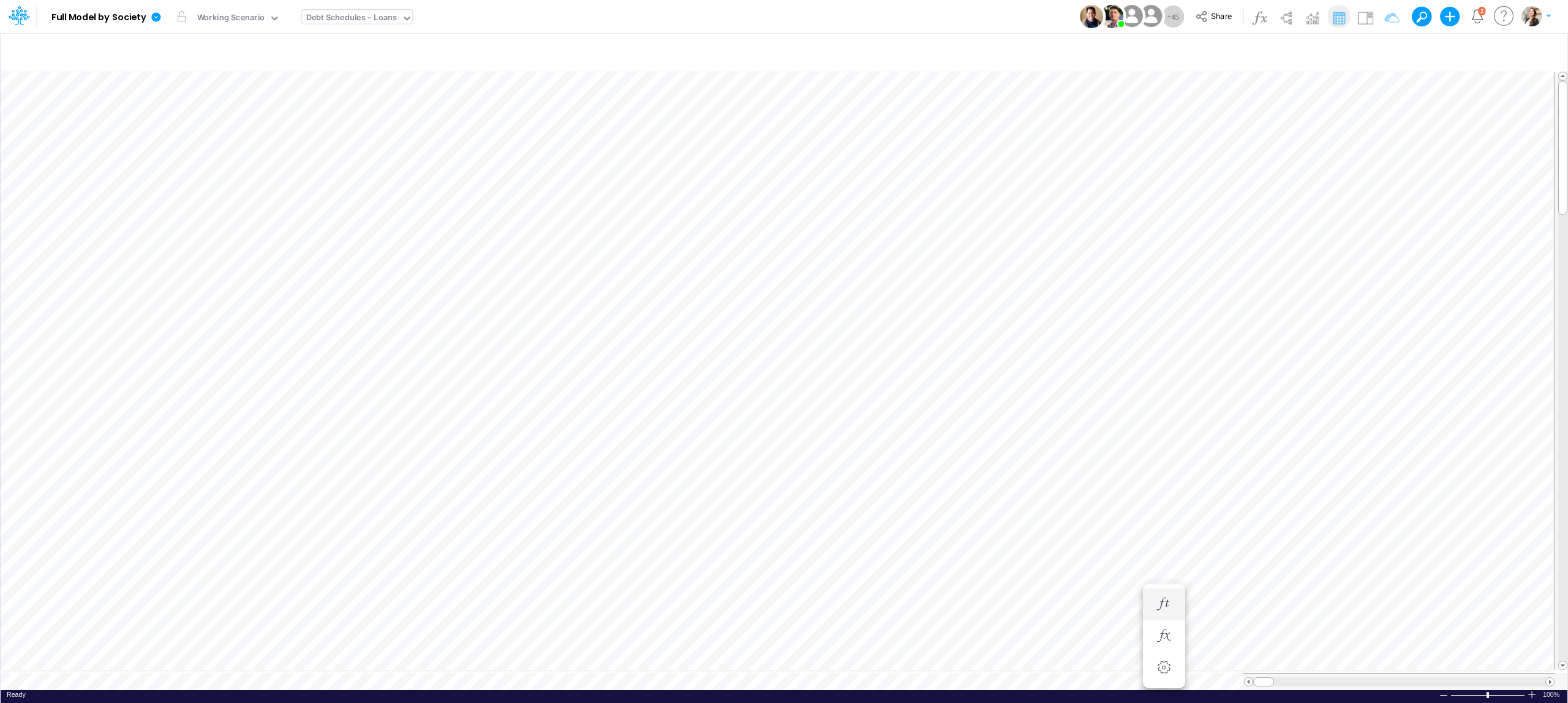
scroll to position [0, 1]
click at [291, 18] on button "button" at bounding box center [291, 17] width 13 height 13
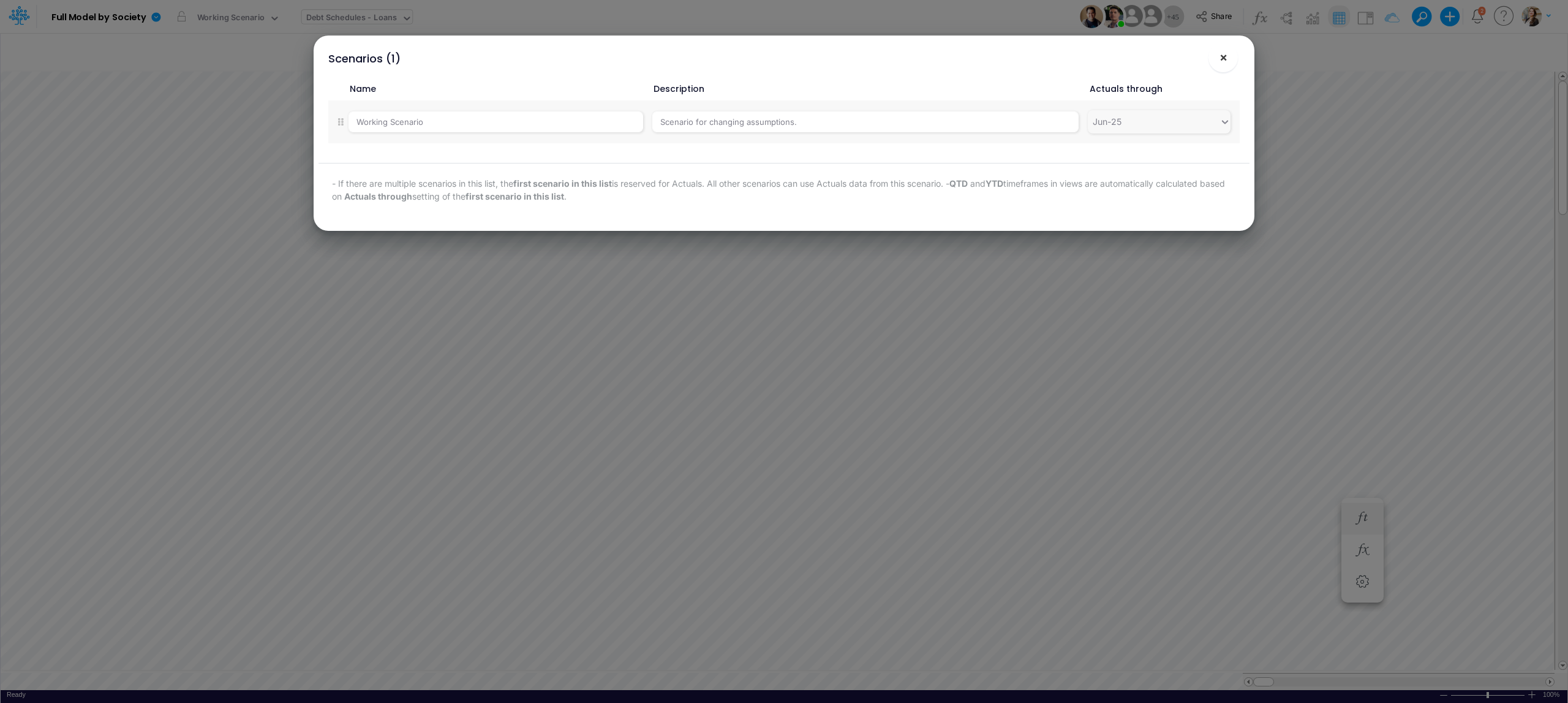
click at [1224, 59] on span "×" at bounding box center [1224, 57] width 8 height 15
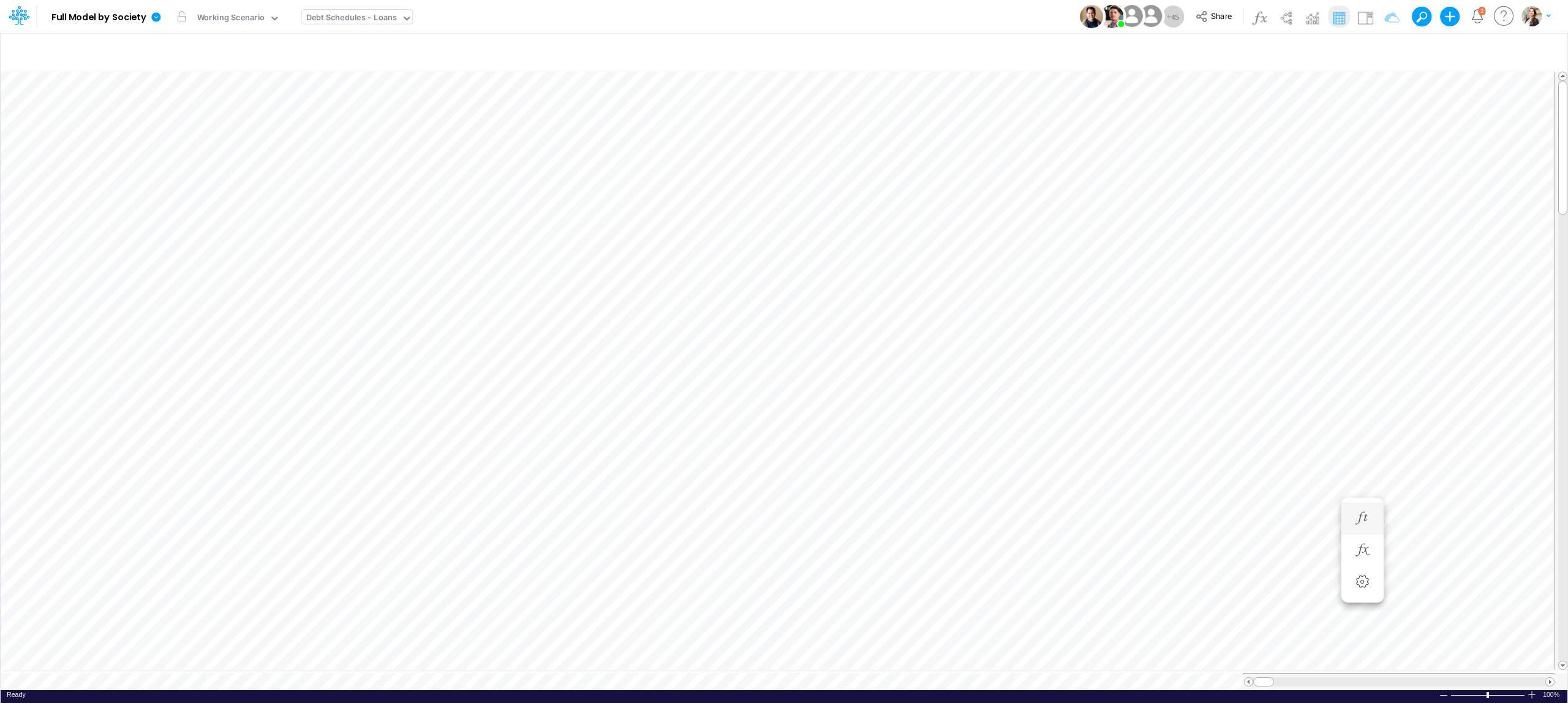
click at [319, 20] on div "Debt Schedules - Loans" at bounding box center [352, 18] width 91 height 14
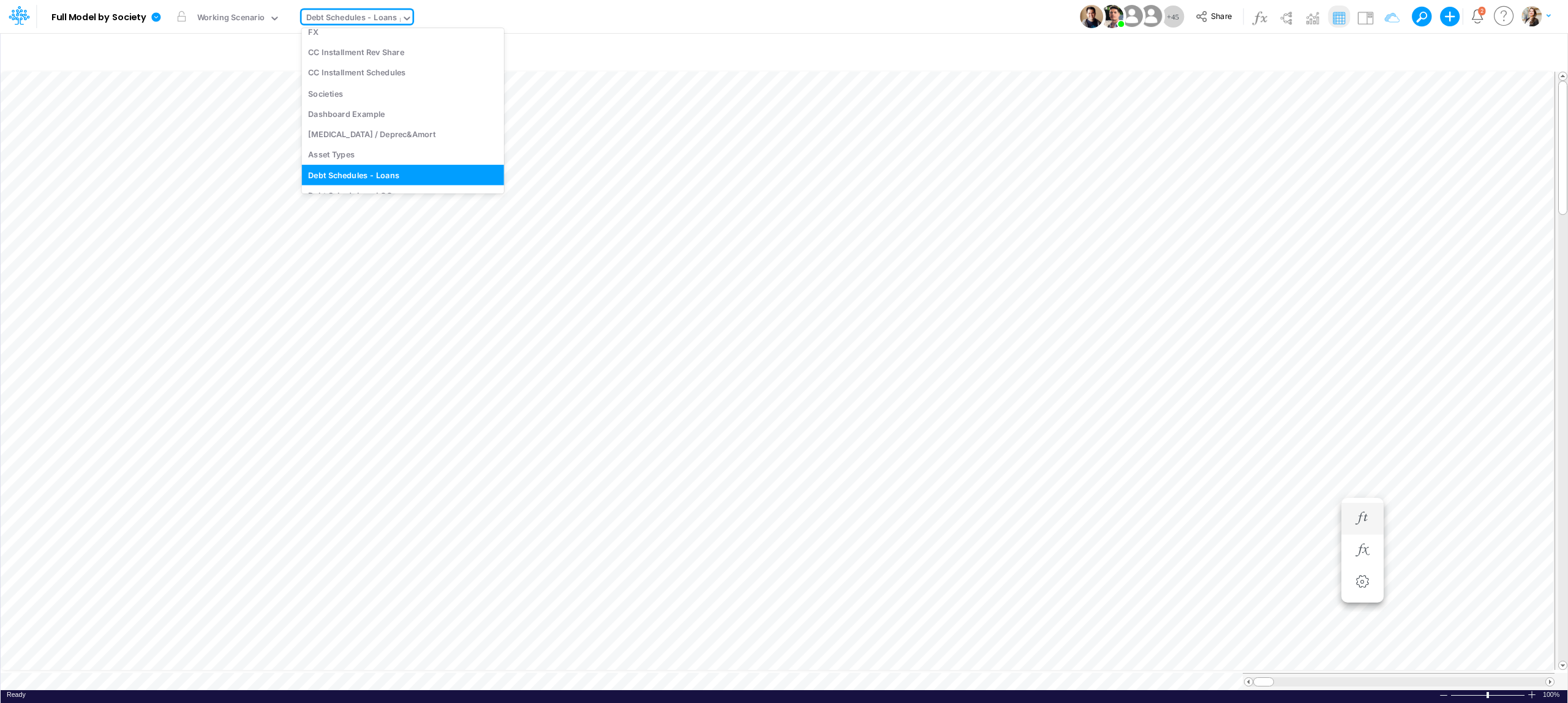
scroll to position [281, 0]
type input "riv"
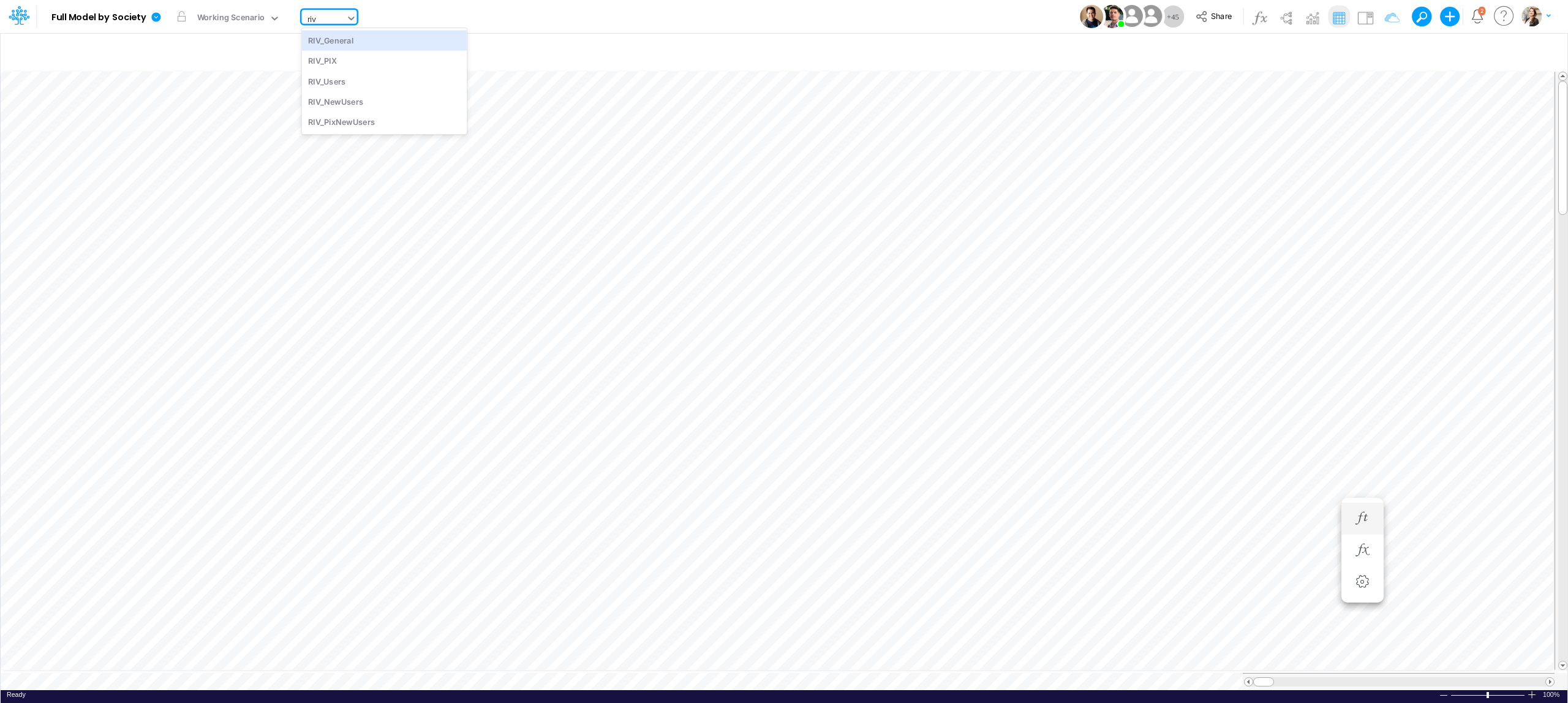
scroll to position [0, 0]
click at [350, 42] on div "RIV_General" at bounding box center [385, 40] width 166 height 20
click at [292, 17] on button "button" at bounding box center [291, 17] width 13 height 13
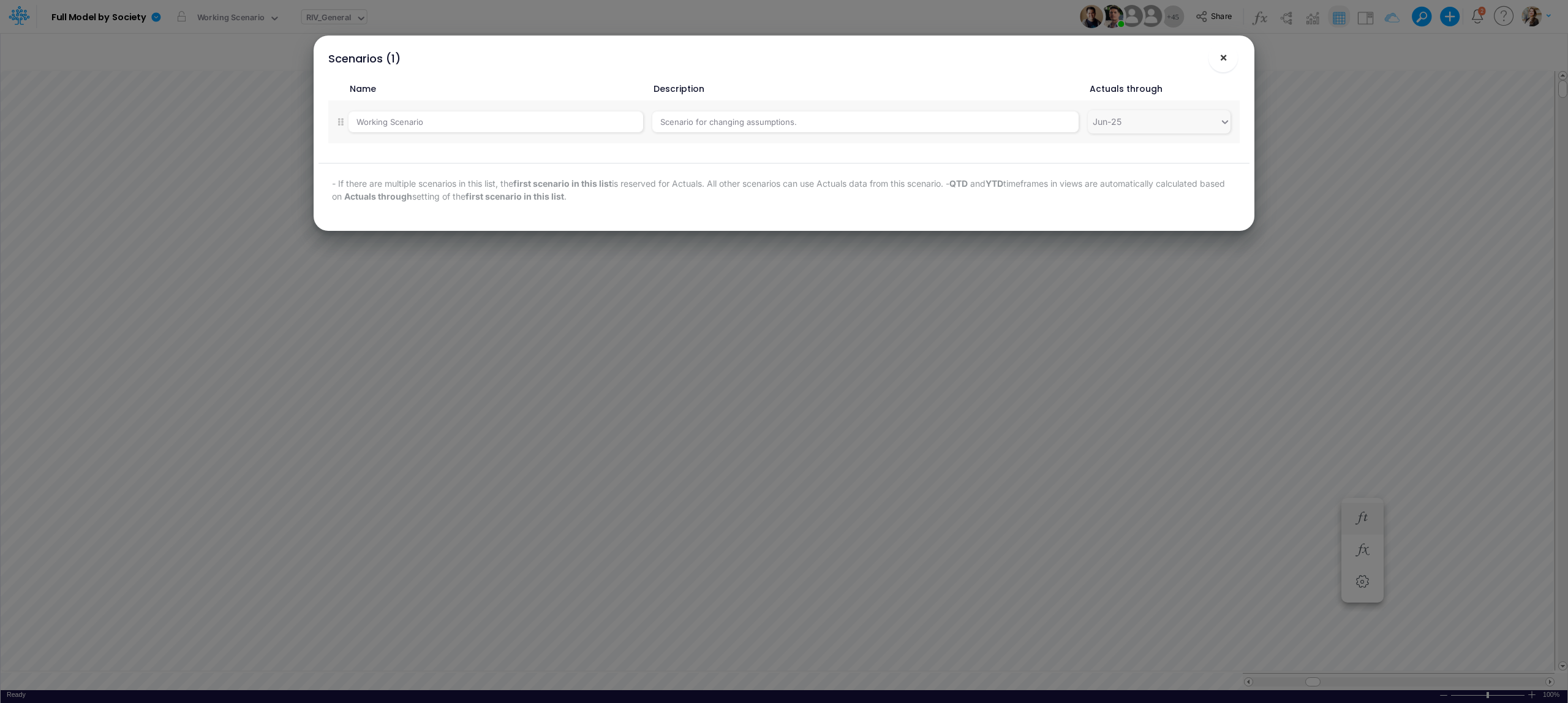
click at [1227, 57] on span "×" at bounding box center [1224, 57] width 8 height 15
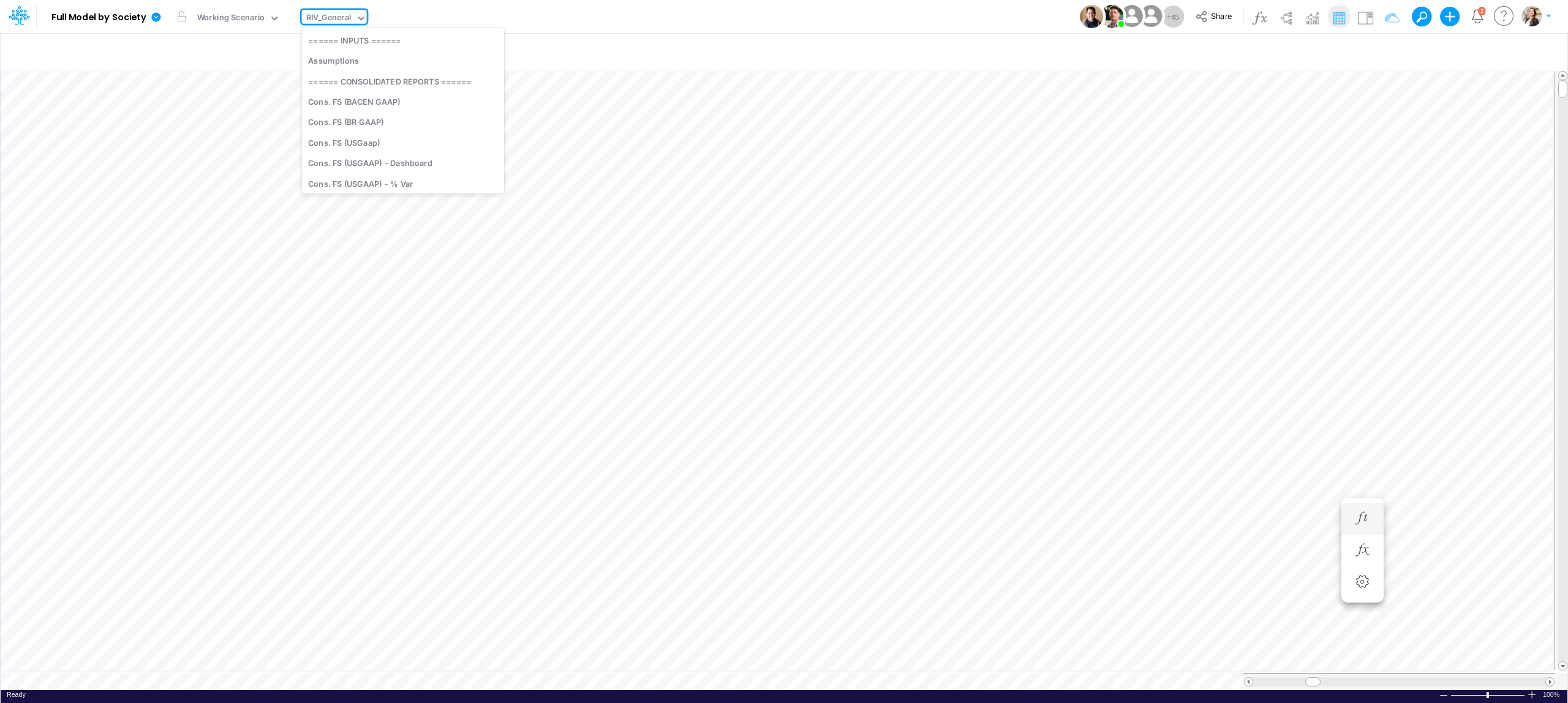
click at [318, 13] on div "RIV_General" at bounding box center [329, 18] width 45 height 14
type input "uni"
click at [359, 64] on div "Unit Economics (Working View)" at bounding box center [402, 67] width 200 height 20
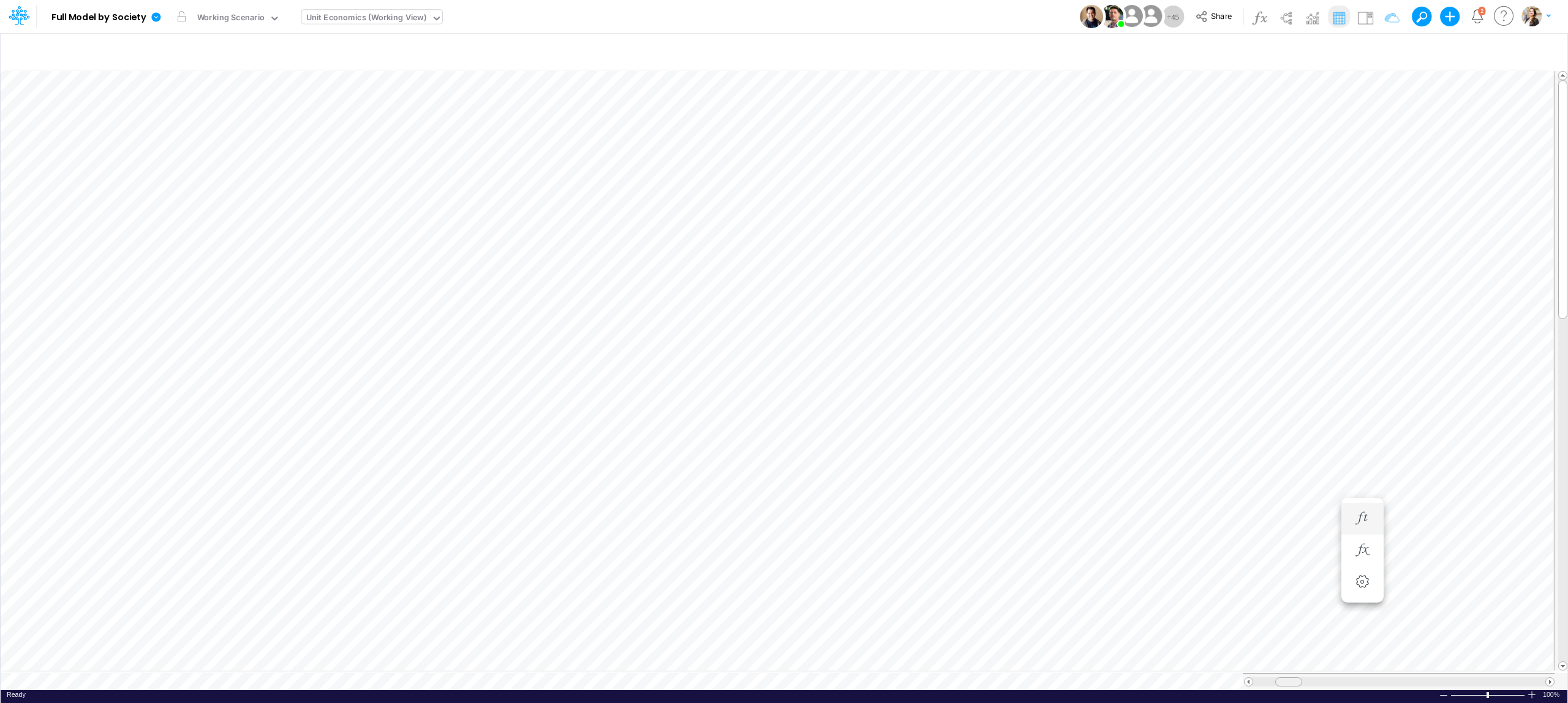
drag, startPoint x: 1269, startPoint y: 677, endPoint x: 1293, endPoint y: 677, distance: 24.0
click at [1293, 678] on span at bounding box center [1288, 682] width 8 height 8
drag, startPoint x: 1290, startPoint y: 676, endPoint x: 1306, endPoint y: 676, distance: 16.0
click at [1305, 678] on span at bounding box center [1301, 682] width 8 height 8
click at [290, 20] on button "button" at bounding box center [291, 17] width 13 height 13
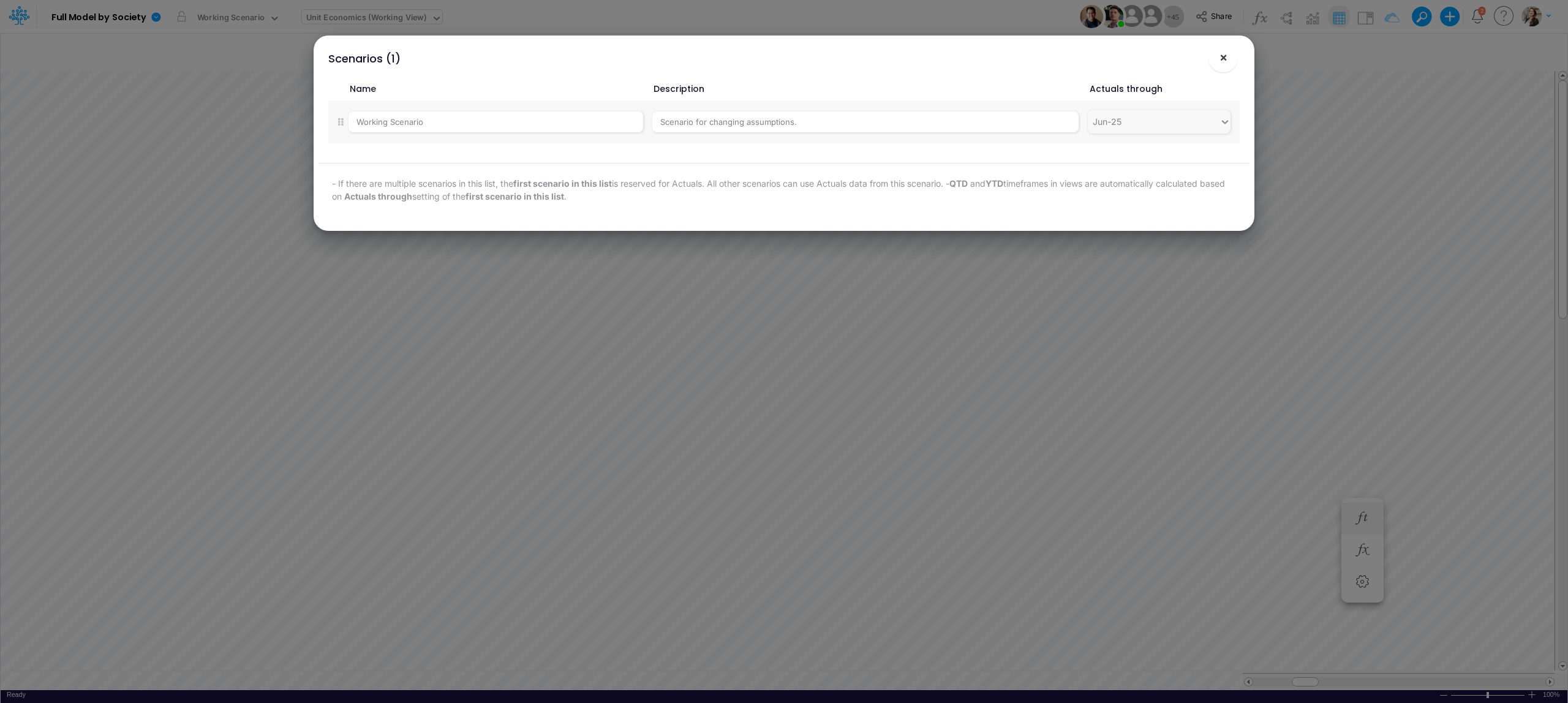
click at [1228, 58] on button "×" at bounding box center [1224, 58] width 29 height 29
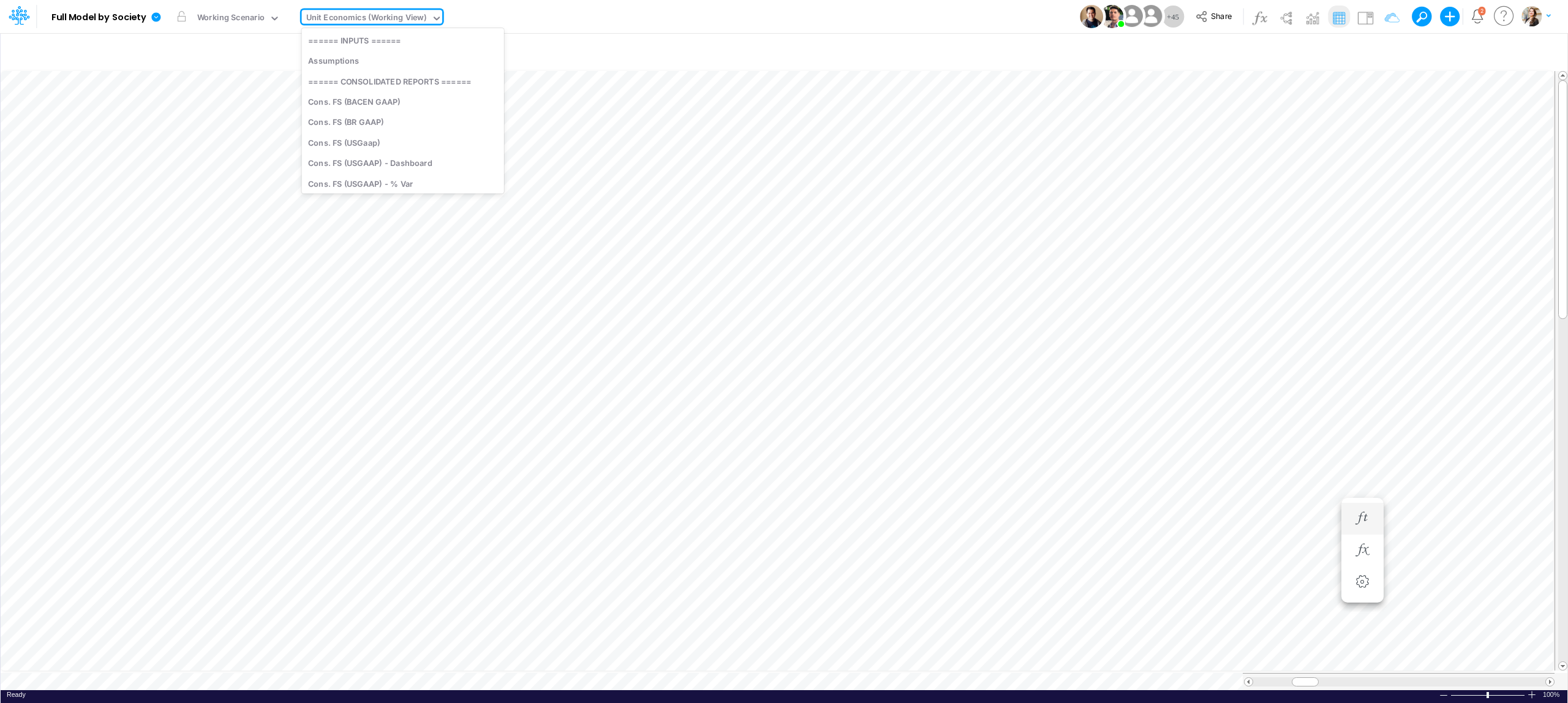
click at [433, 17] on icon at bounding box center [437, 18] width 11 height 11
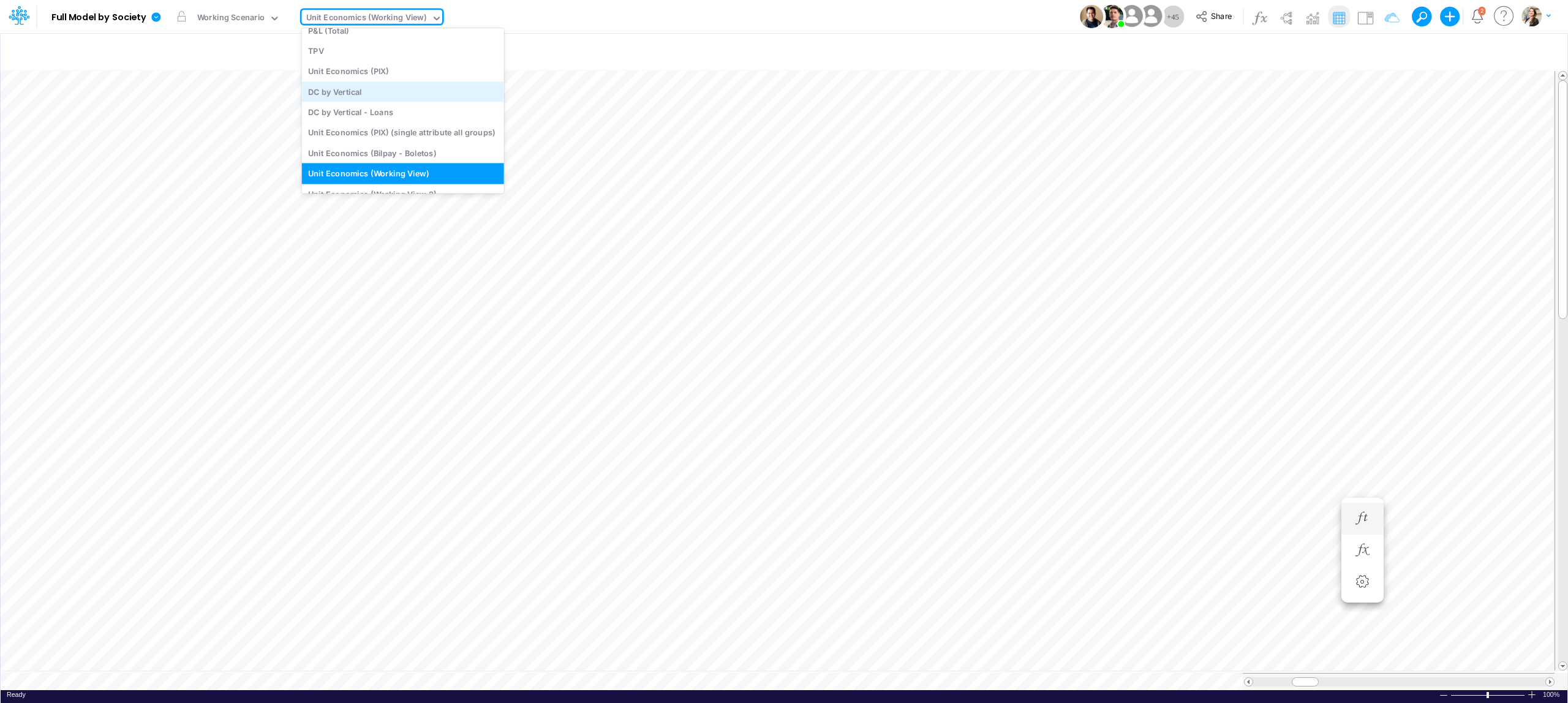
scroll to position [1649, 0]
click at [452, 15] on button "button" at bounding box center [453, 17] width 13 height 13
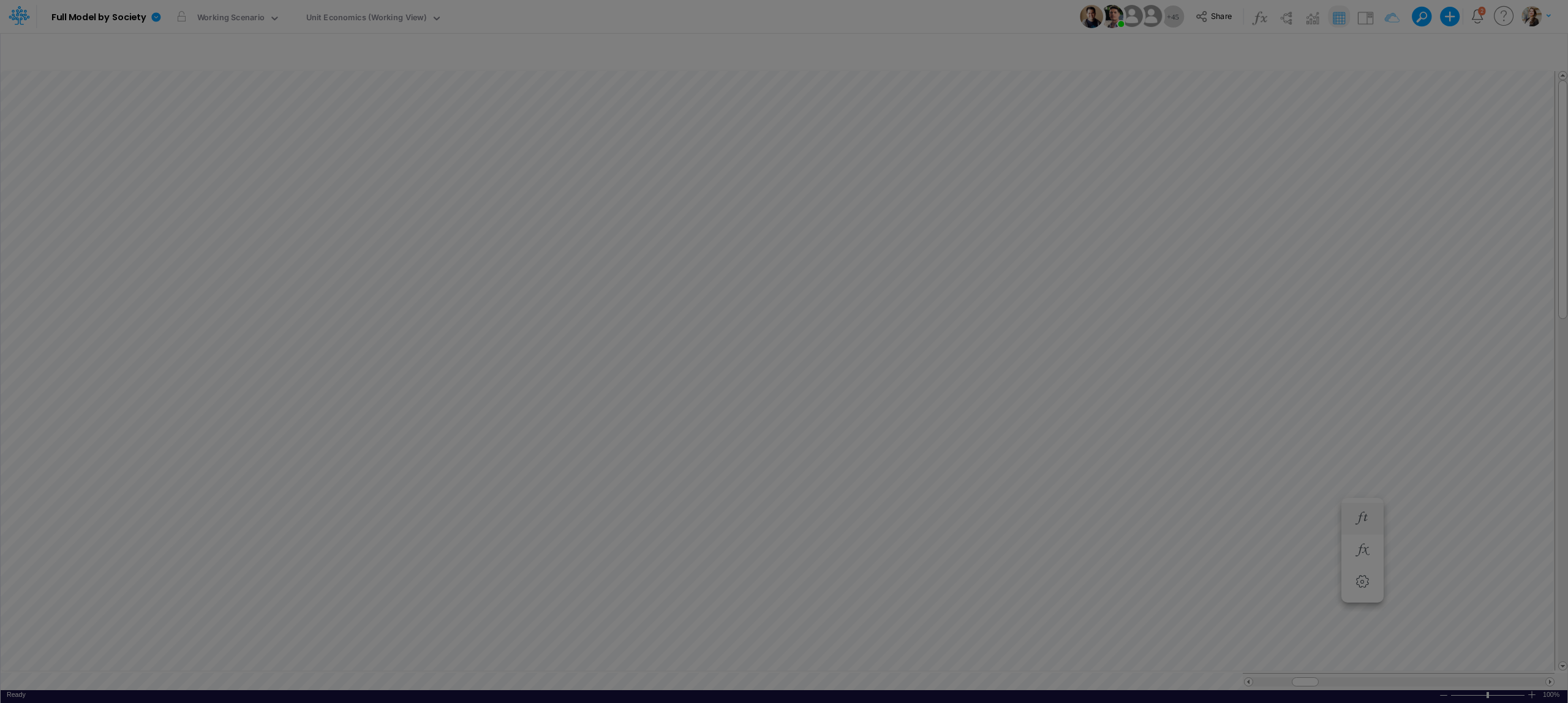
click at [452, 15] on div "Views (185) ×" at bounding box center [784, 25] width 853 height 41
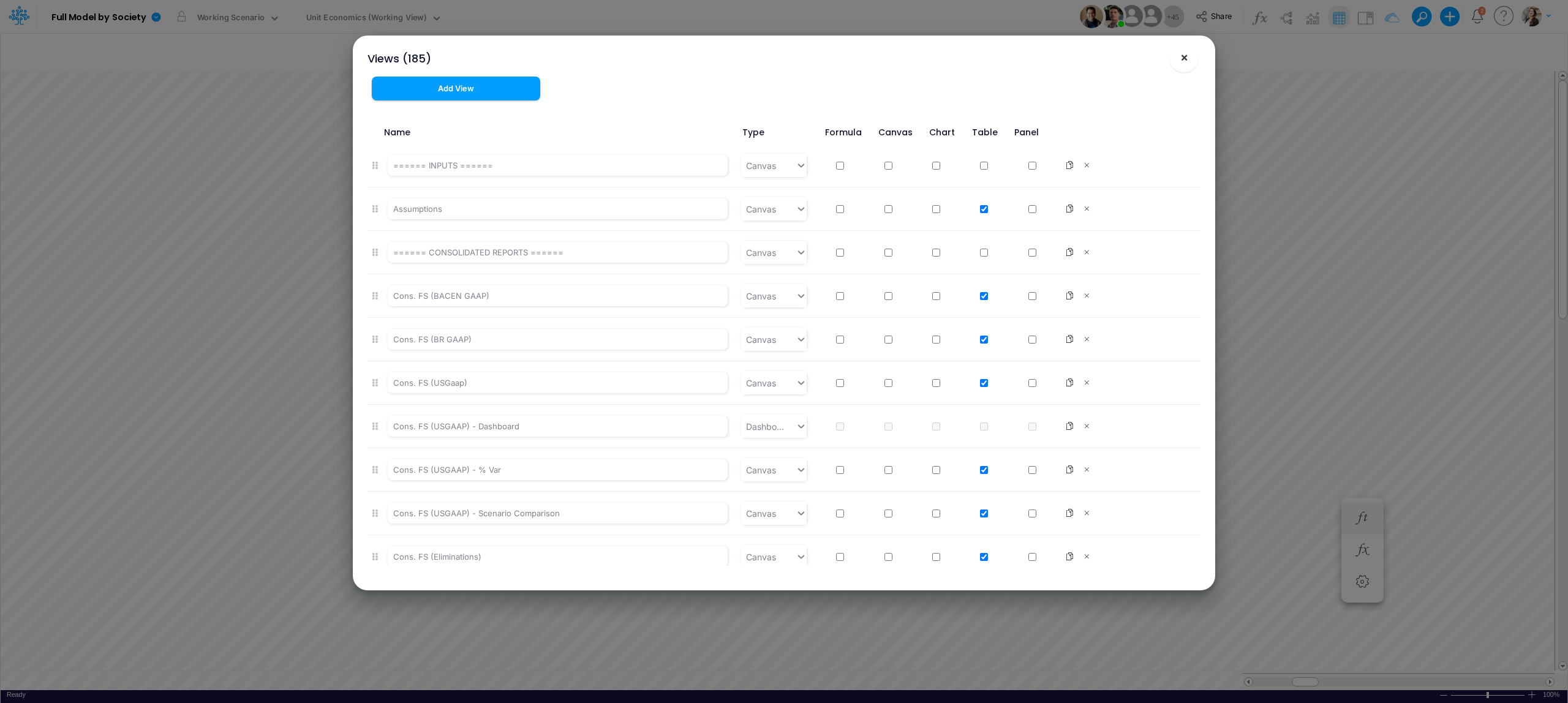
click at [1193, 66] on button "×" at bounding box center [1184, 58] width 29 height 29
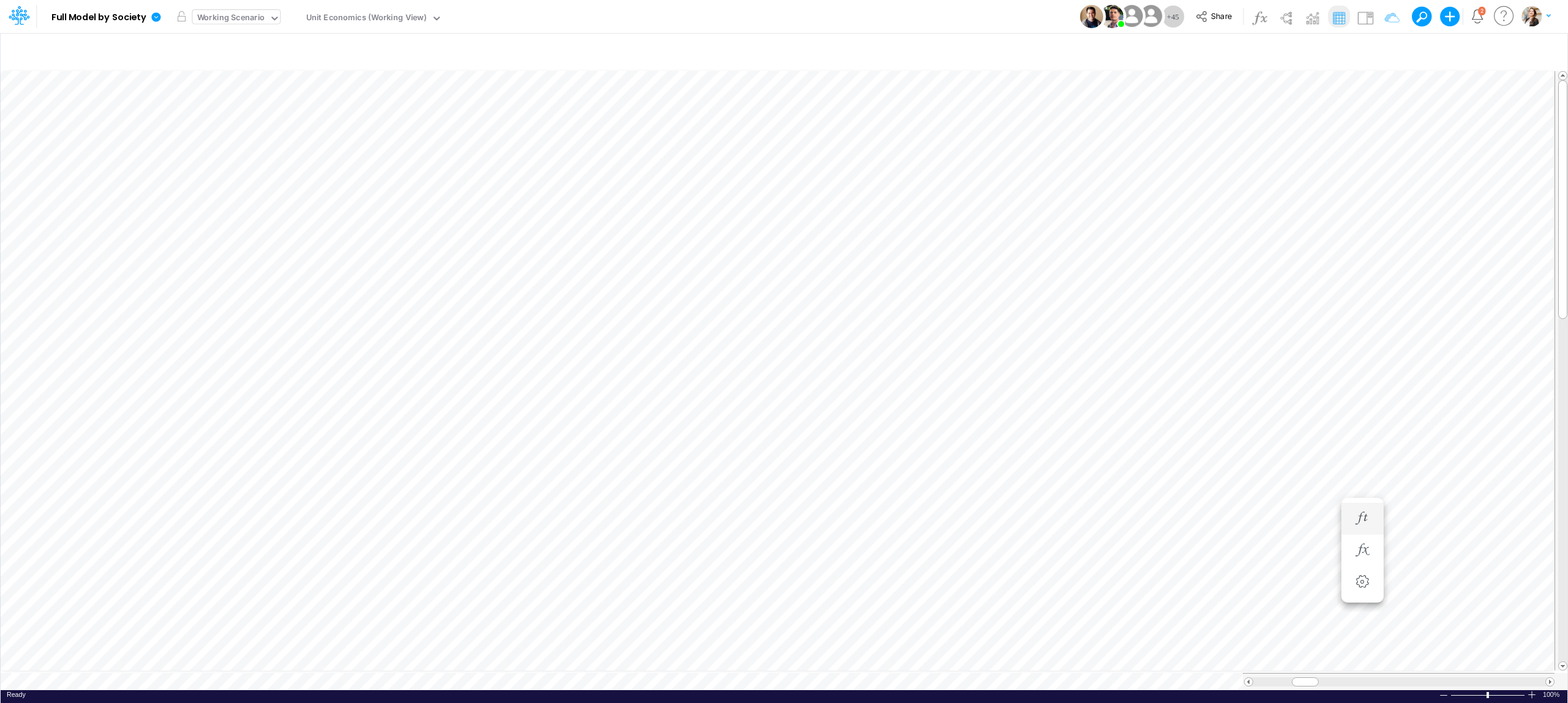
click at [277, 23] on icon at bounding box center [275, 18] width 11 height 11
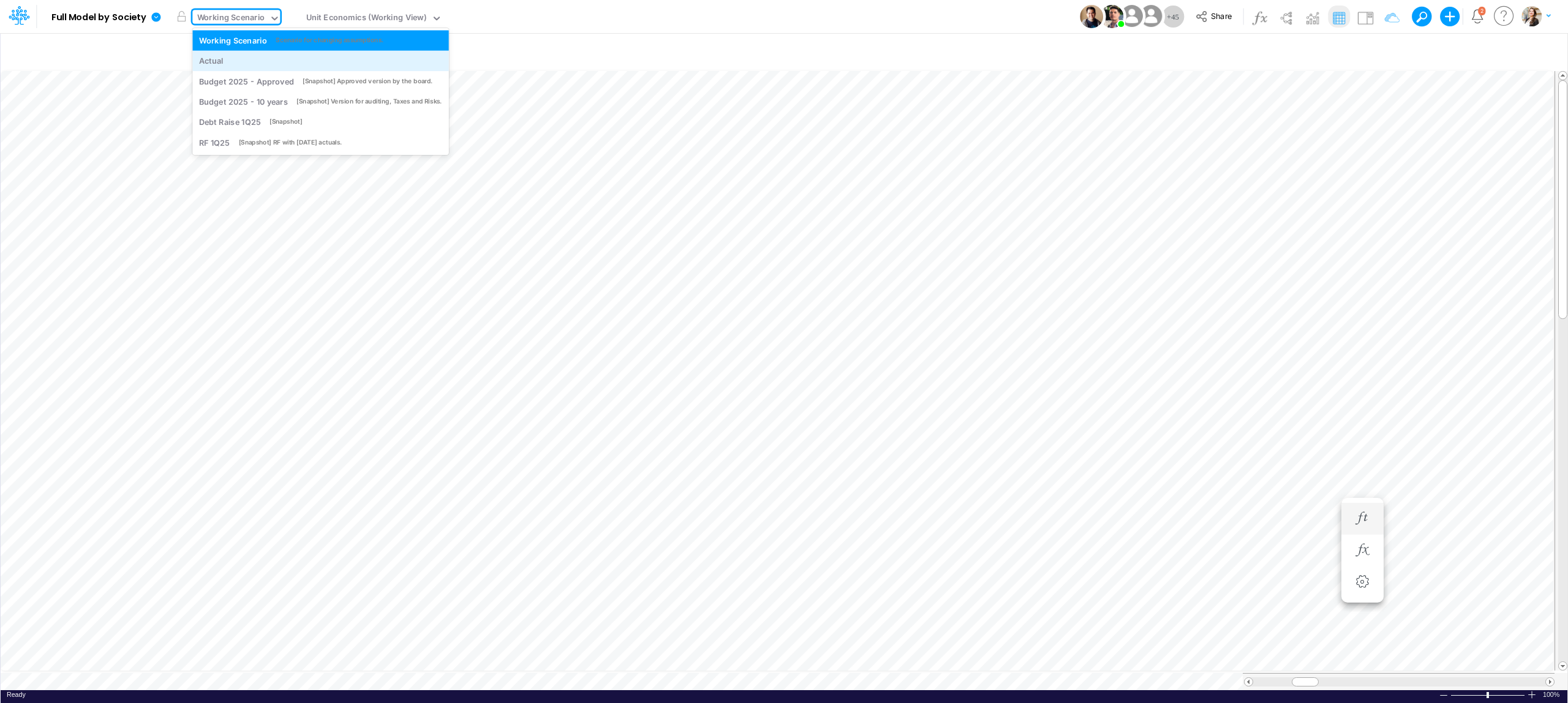
click at [268, 63] on div "Actual" at bounding box center [321, 61] width 243 height 12
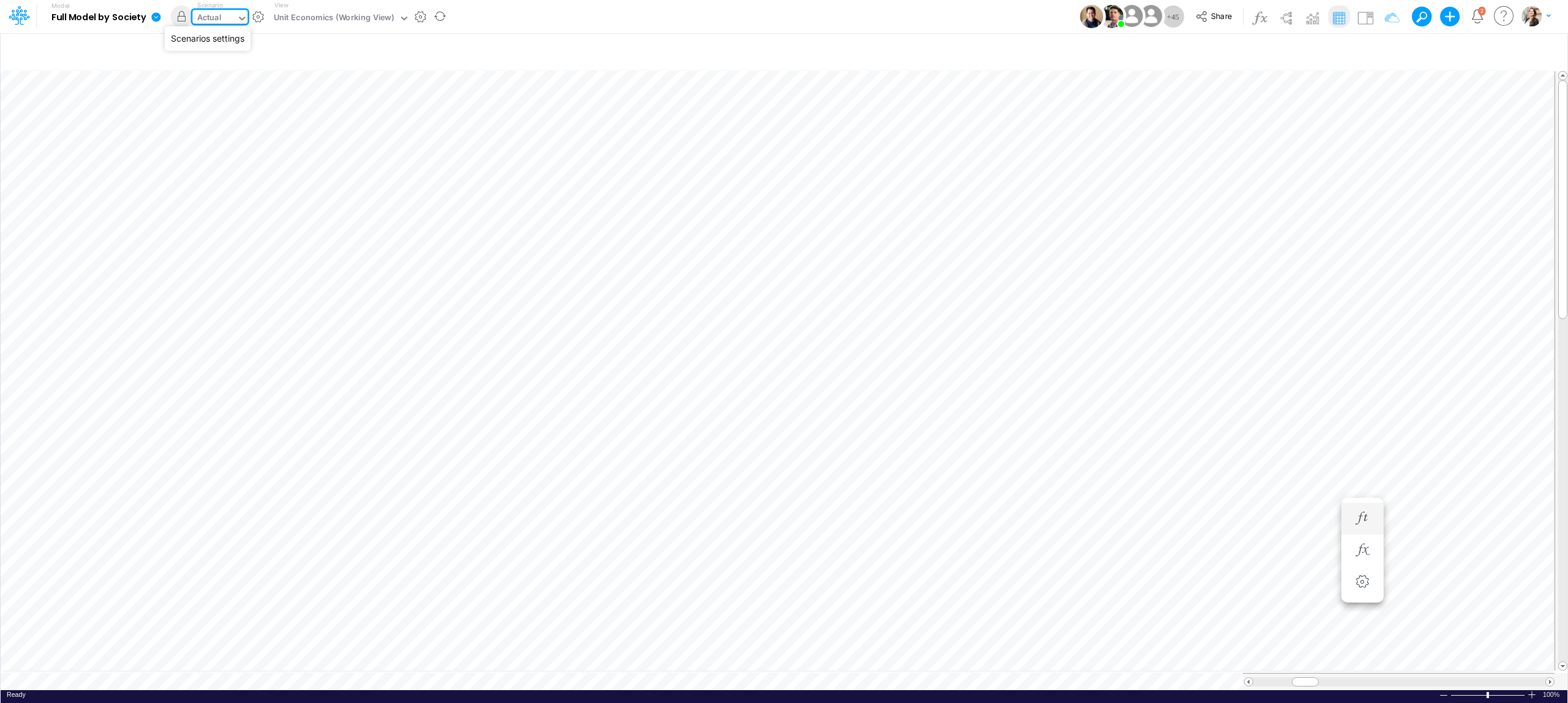
click at [261, 17] on button "button" at bounding box center [259, 17] width 13 height 13
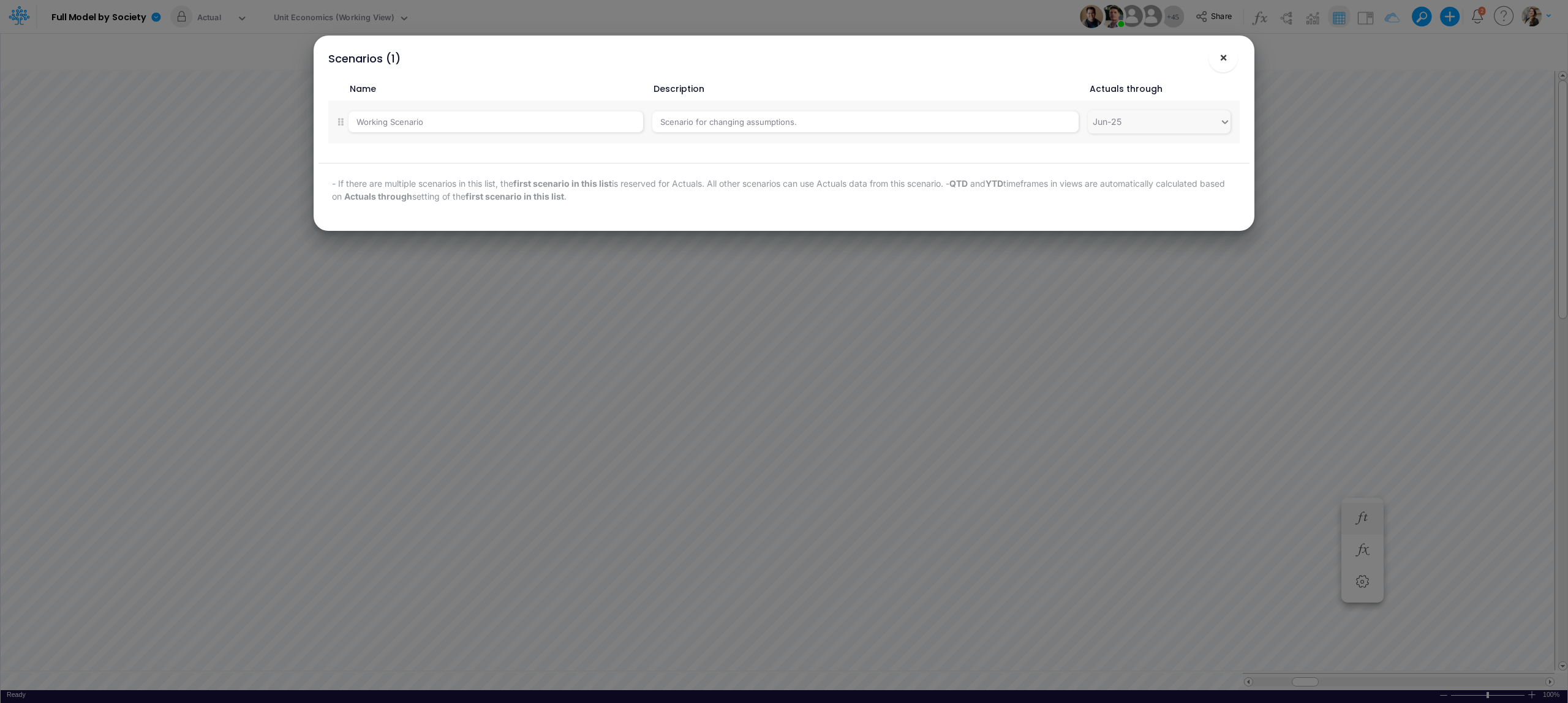
click at [1225, 62] on span "×" at bounding box center [1224, 57] width 8 height 15
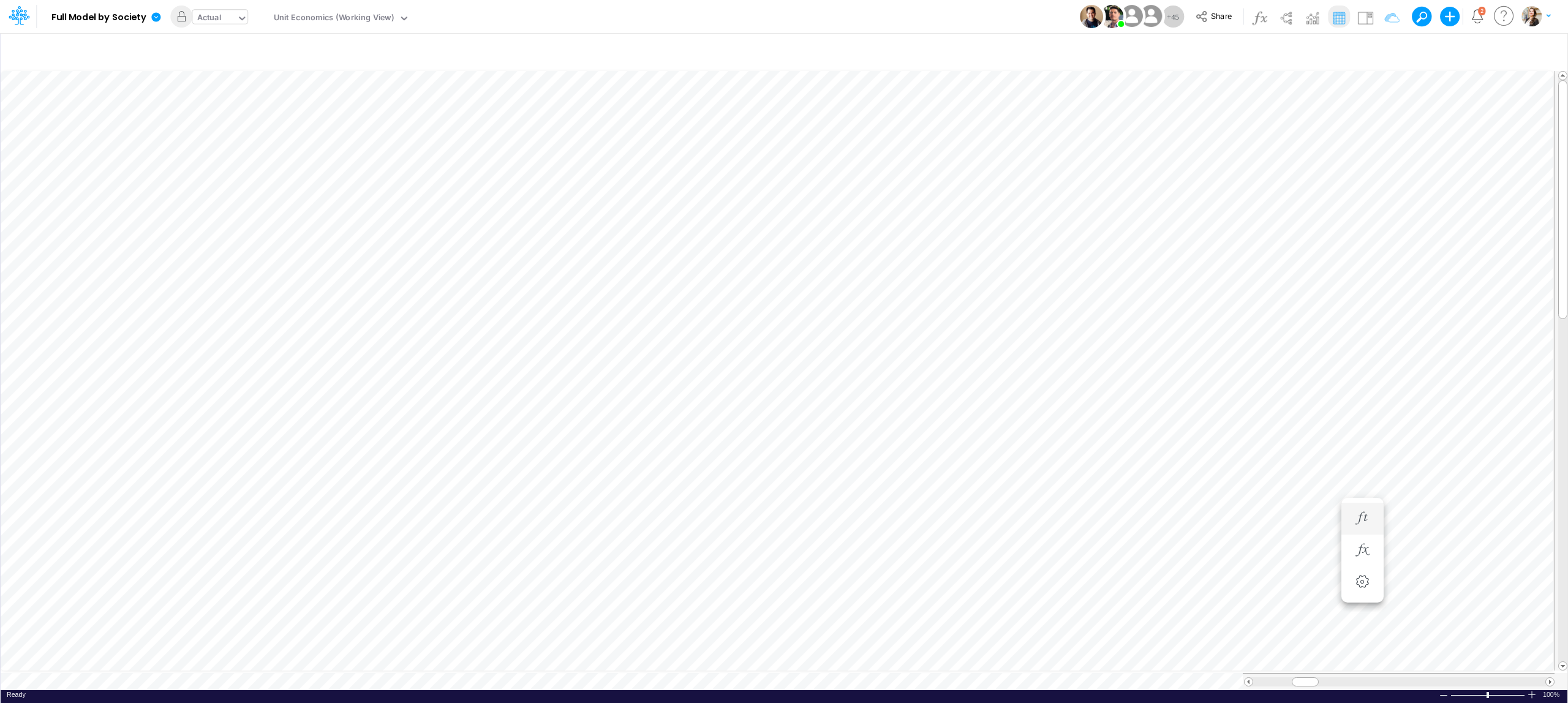
click at [208, 19] on div "Actual" at bounding box center [210, 18] width 25 height 14
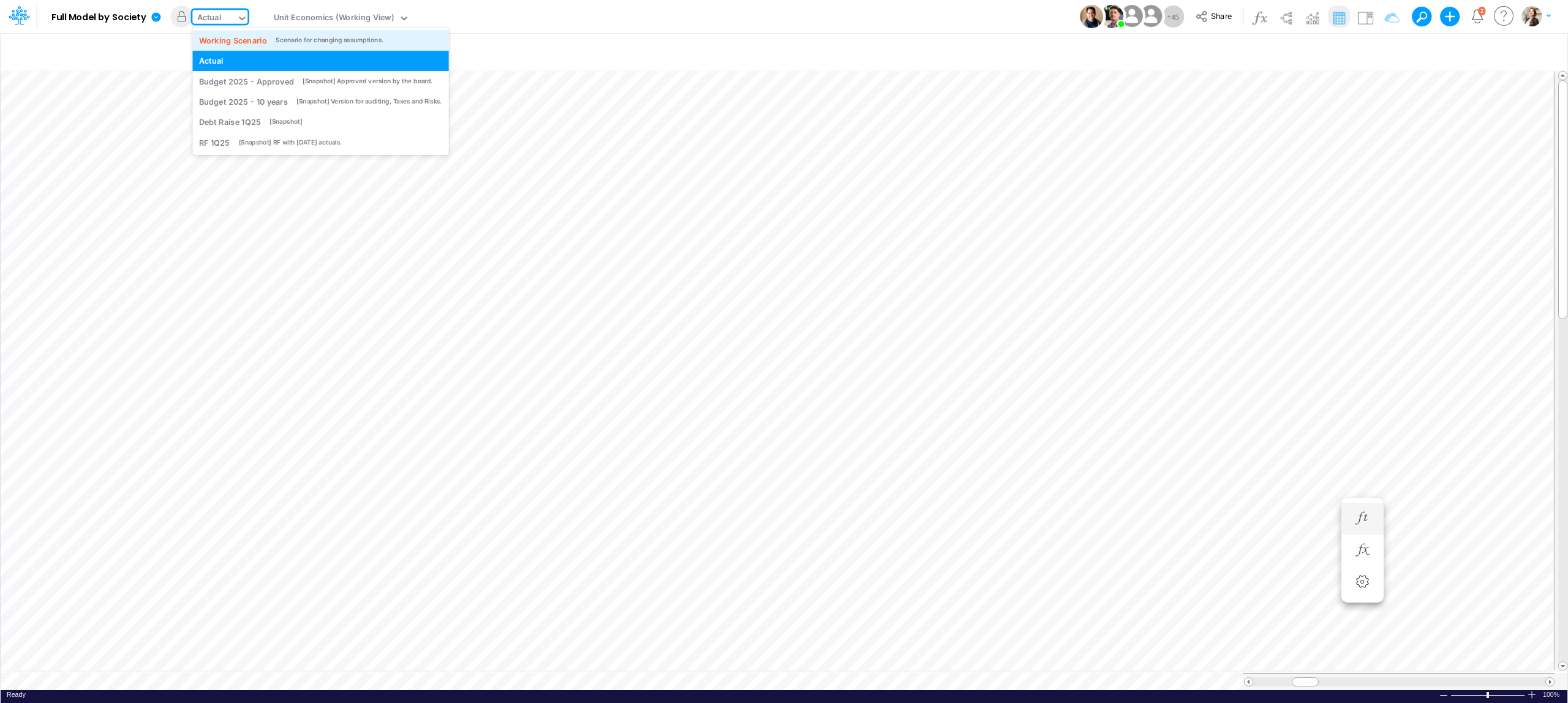
click at [229, 44] on div "Working Scenario" at bounding box center [233, 40] width 68 height 12
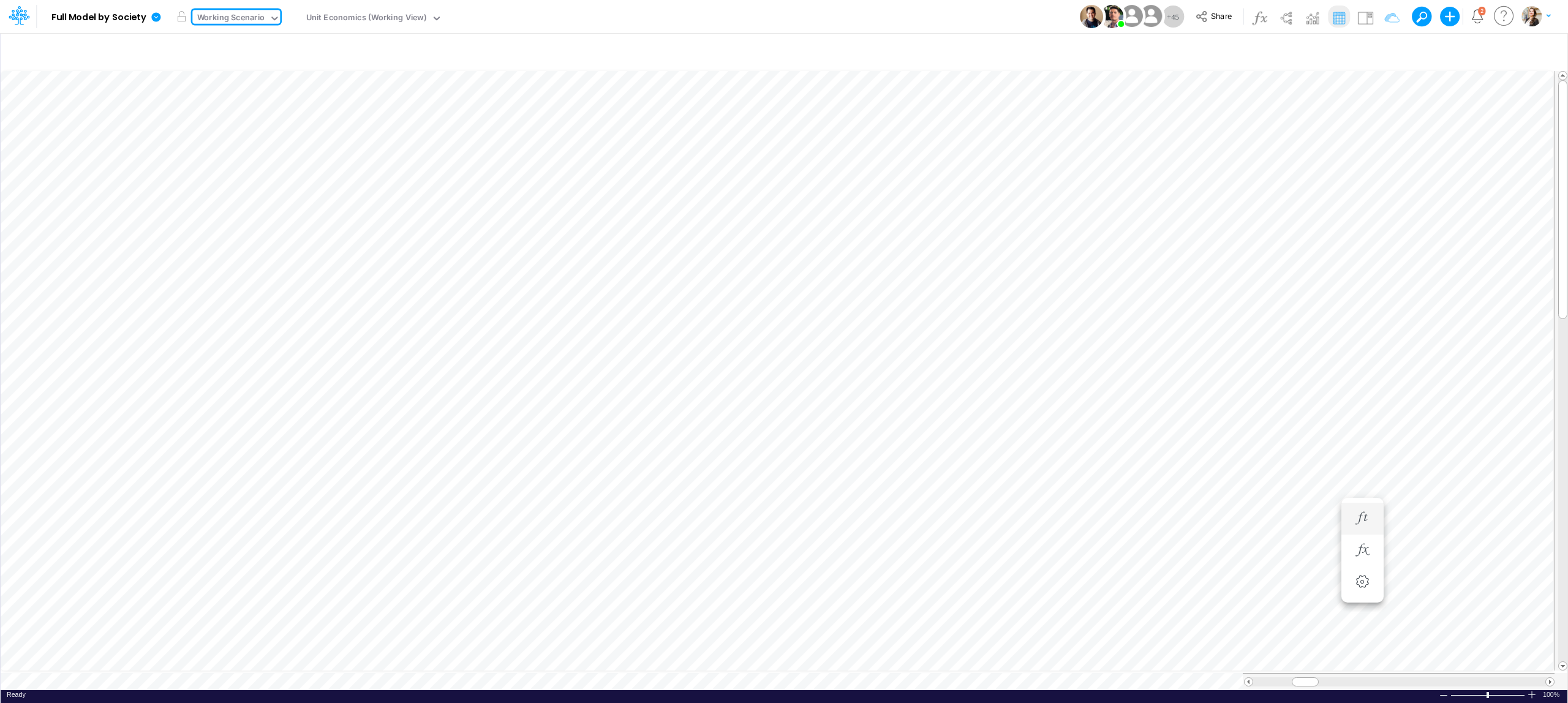
click at [333, 22] on div "Unit Economics (Working View)" at bounding box center [367, 18] width 121 height 14
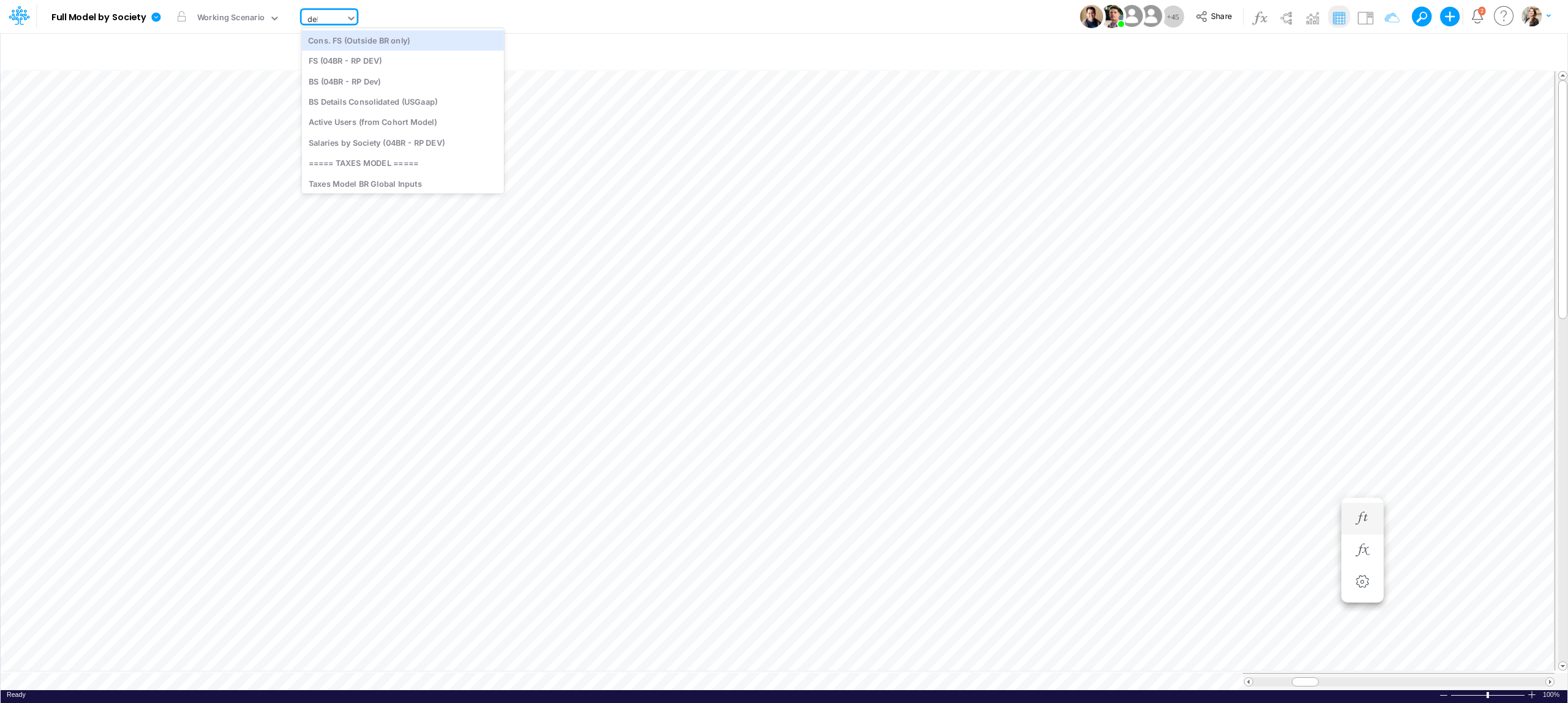
type input "debt"
click at [378, 42] on div "Debt Schedules - Loans" at bounding box center [385, 40] width 166 height 20
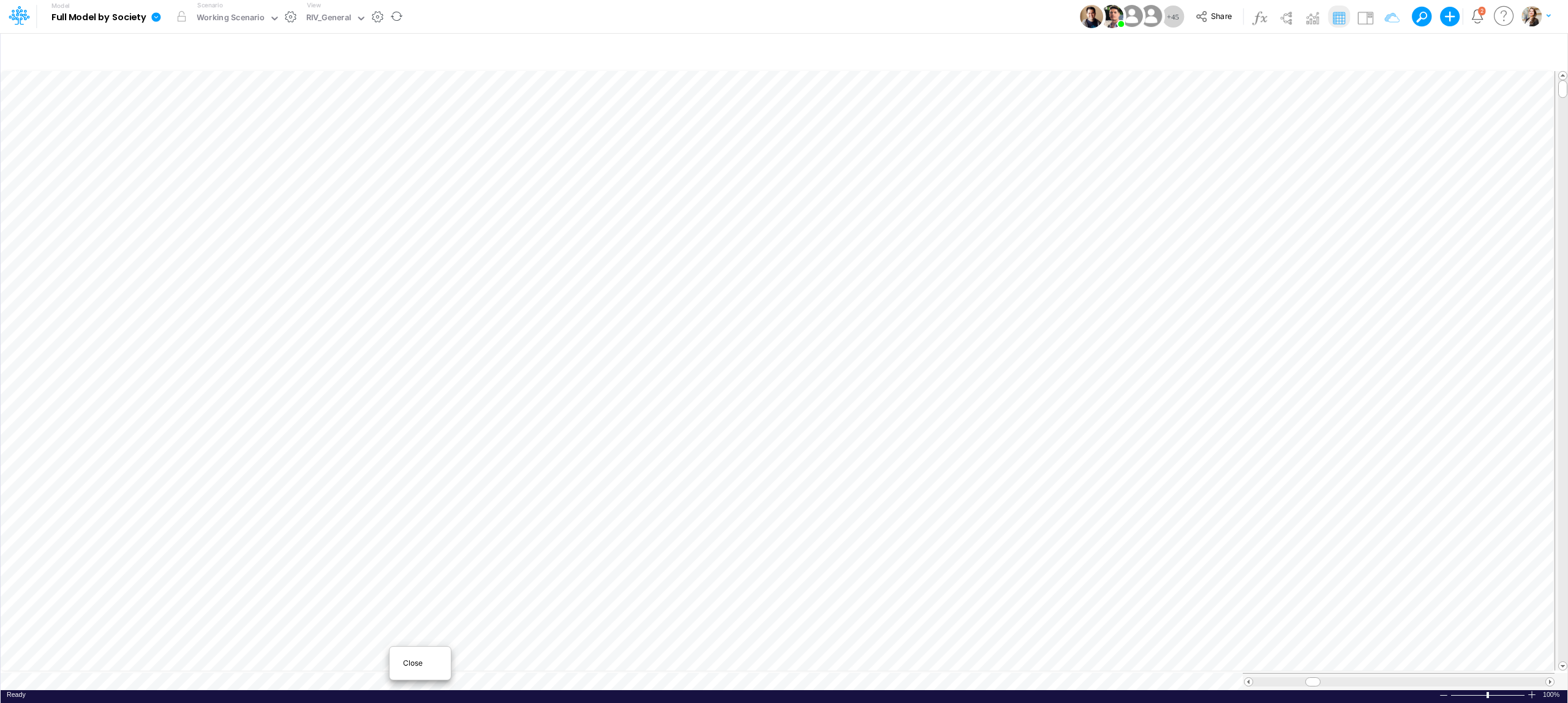
click at [412, 666] on span "Close" at bounding box center [420, 663] width 34 height 11
click at [433, 669] on span "Close" at bounding box center [447, 667] width 34 height 11
click at [269, 17] on icon at bounding box center [275, 18] width 11 height 11
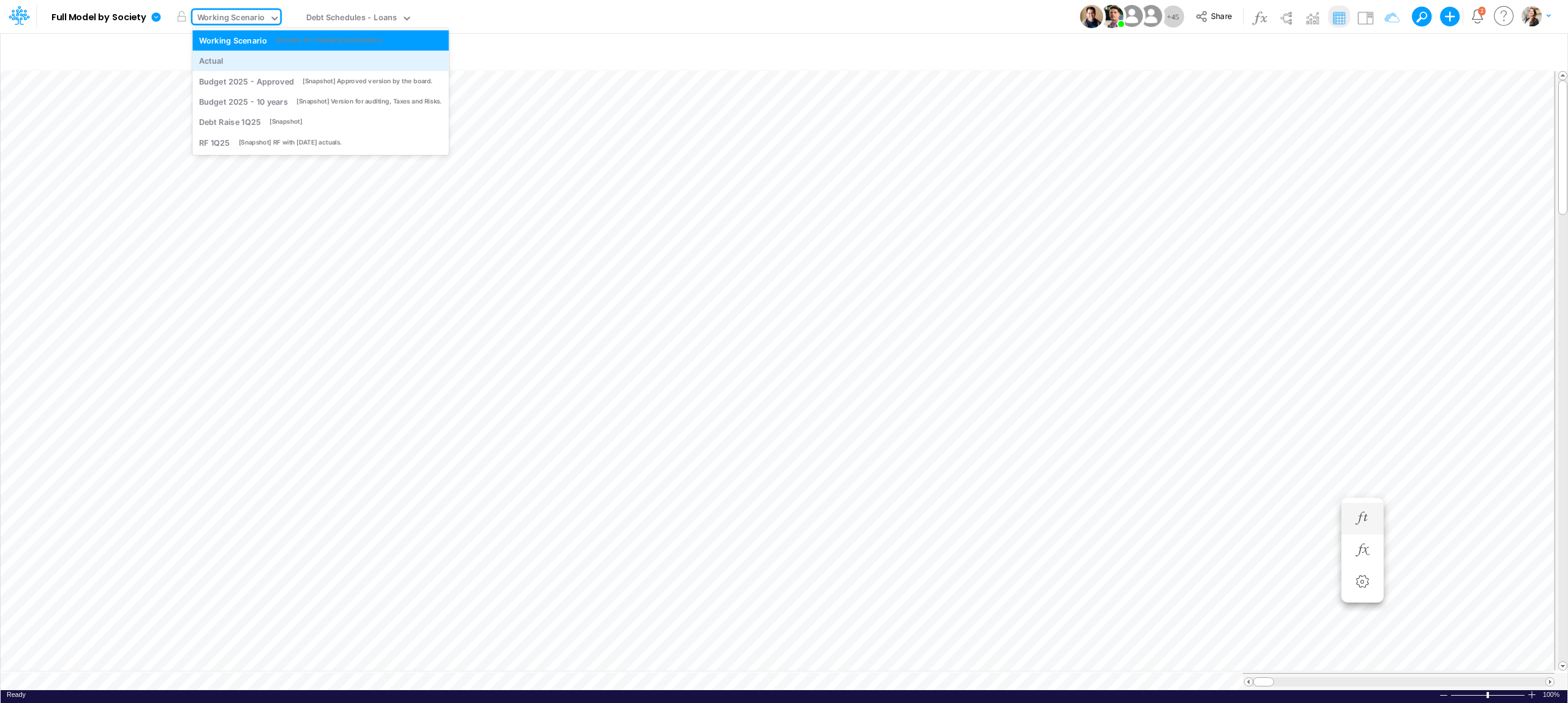
click at [249, 60] on div "Actual" at bounding box center [321, 61] width 243 height 12
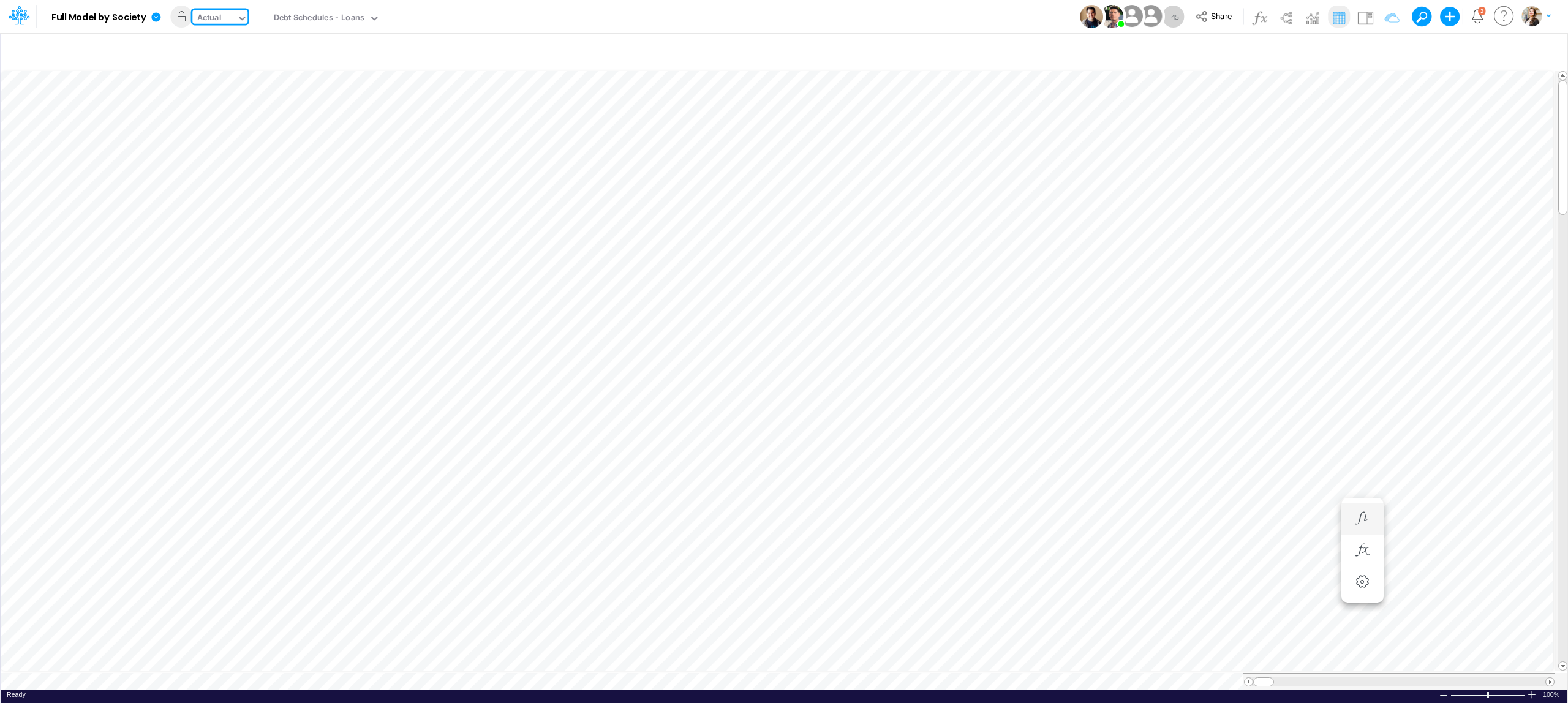
click at [335, 21] on div "Debt Schedules - Loans" at bounding box center [319, 18] width 91 height 14
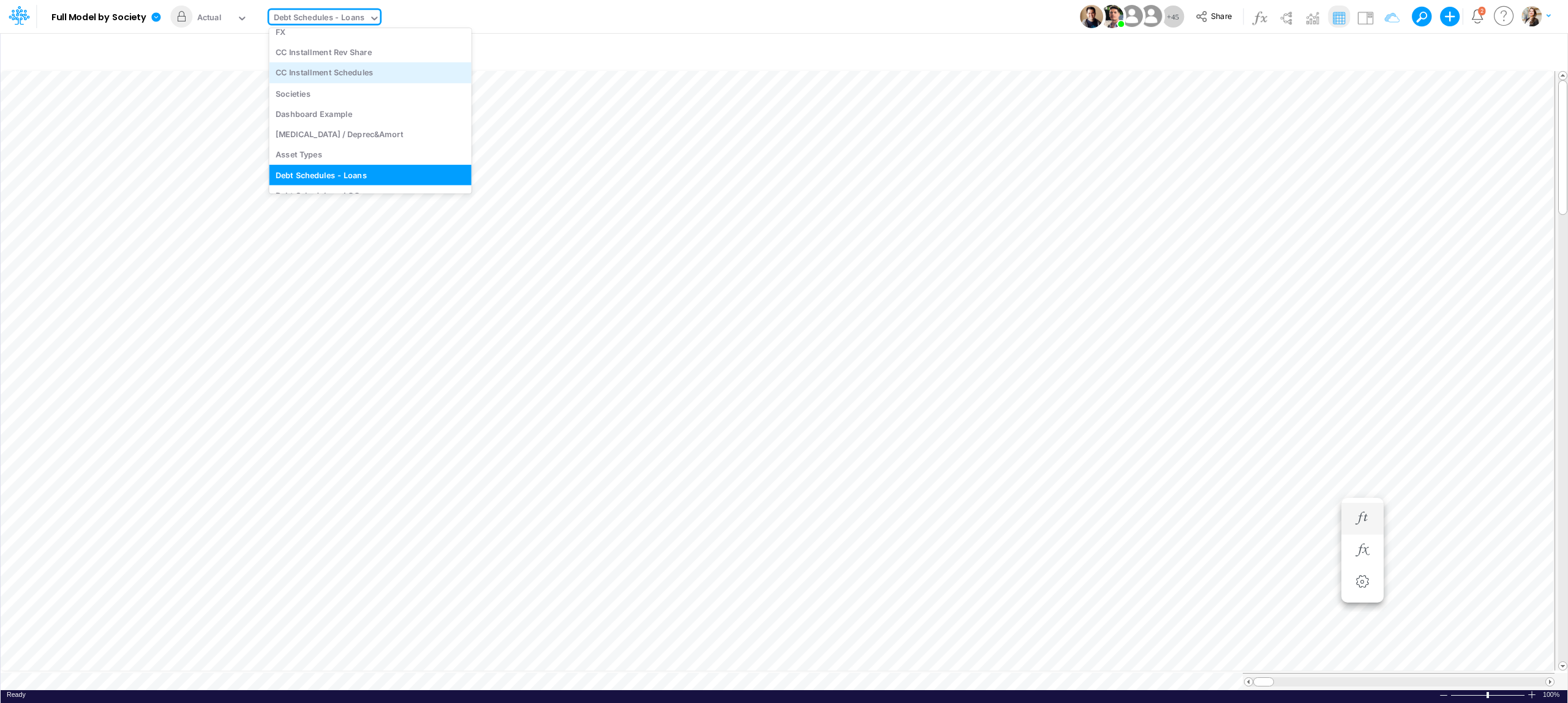
type input "p"
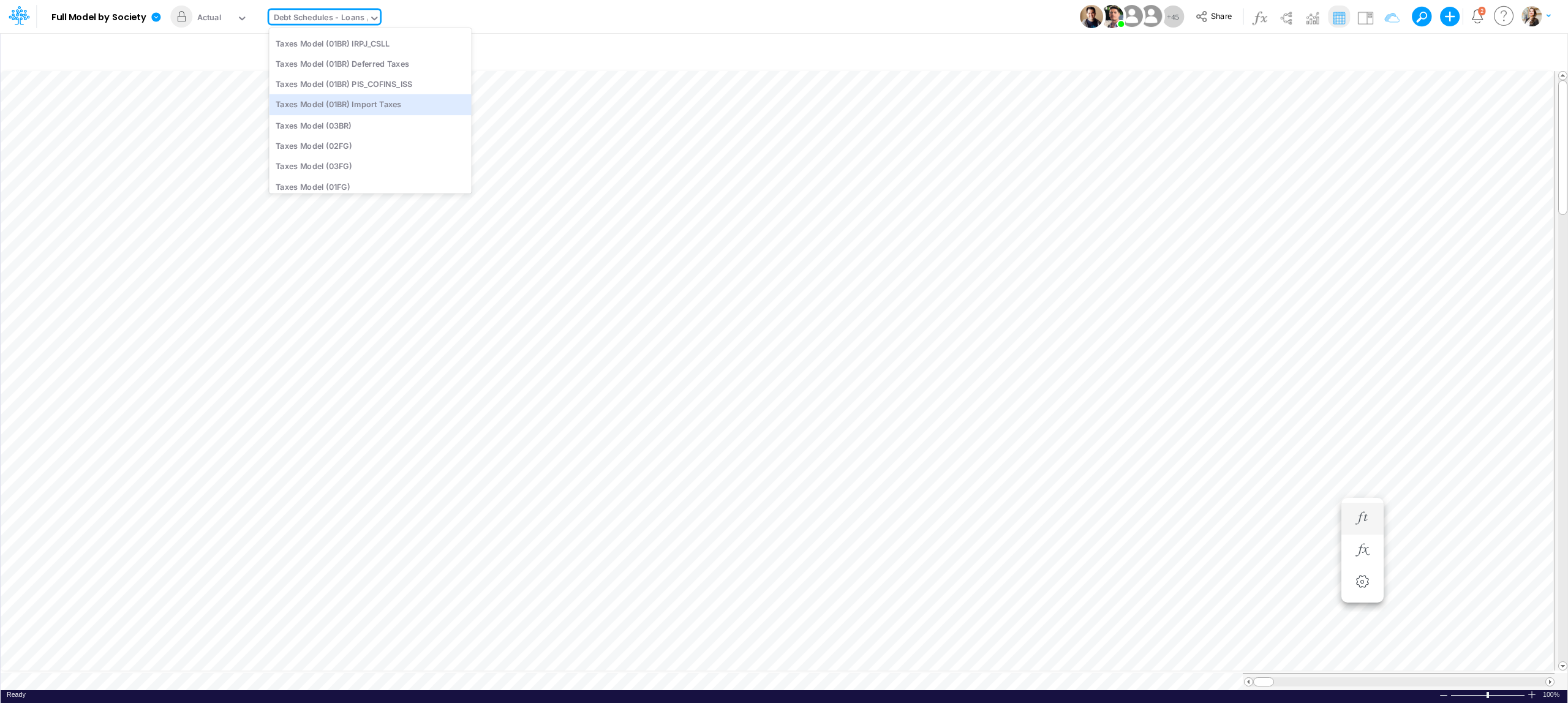
scroll to position [563, 0]
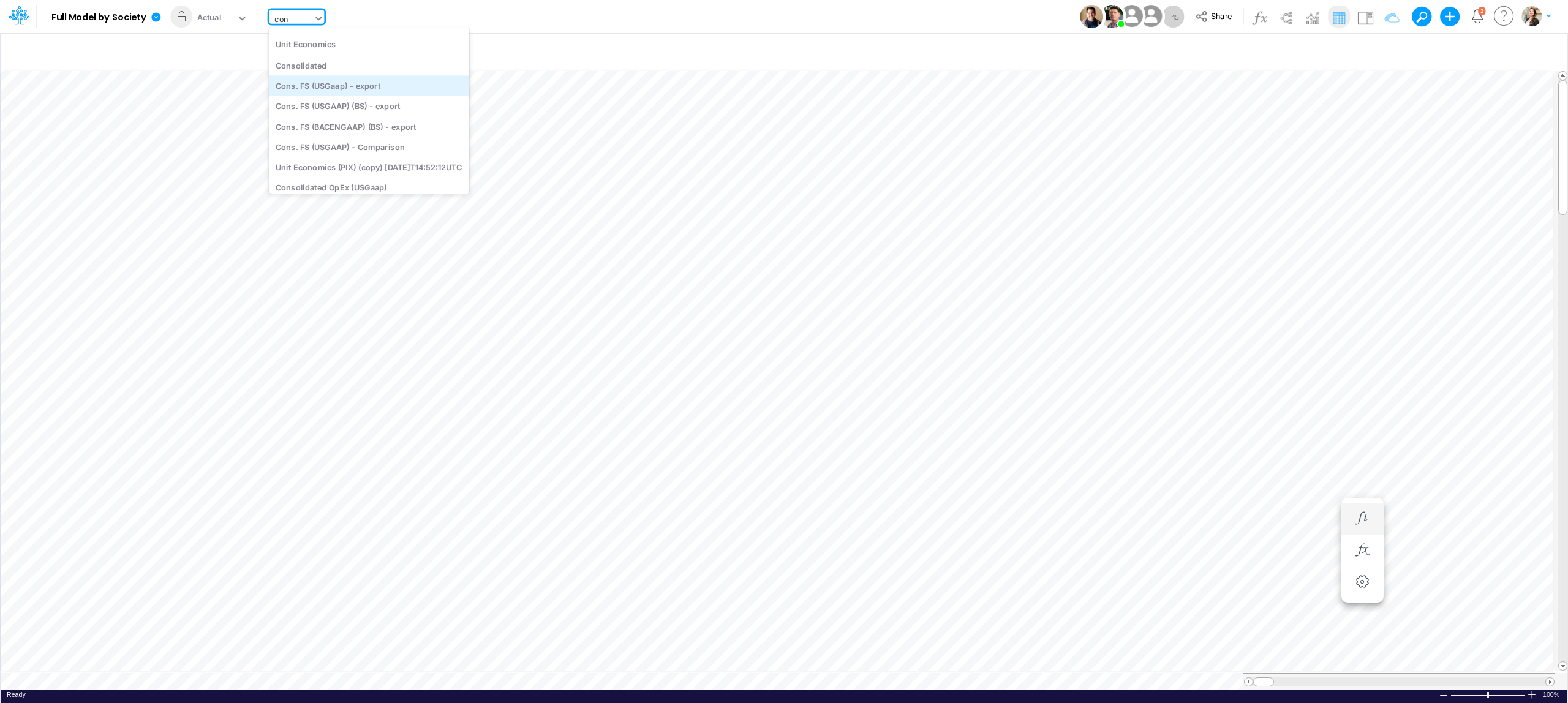
type input "cons"
click at [356, 100] on div "Cons. FS (USGaap)" at bounding box center [358, 101] width 178 height 20
type input "Consolidated FS - USGAAP"
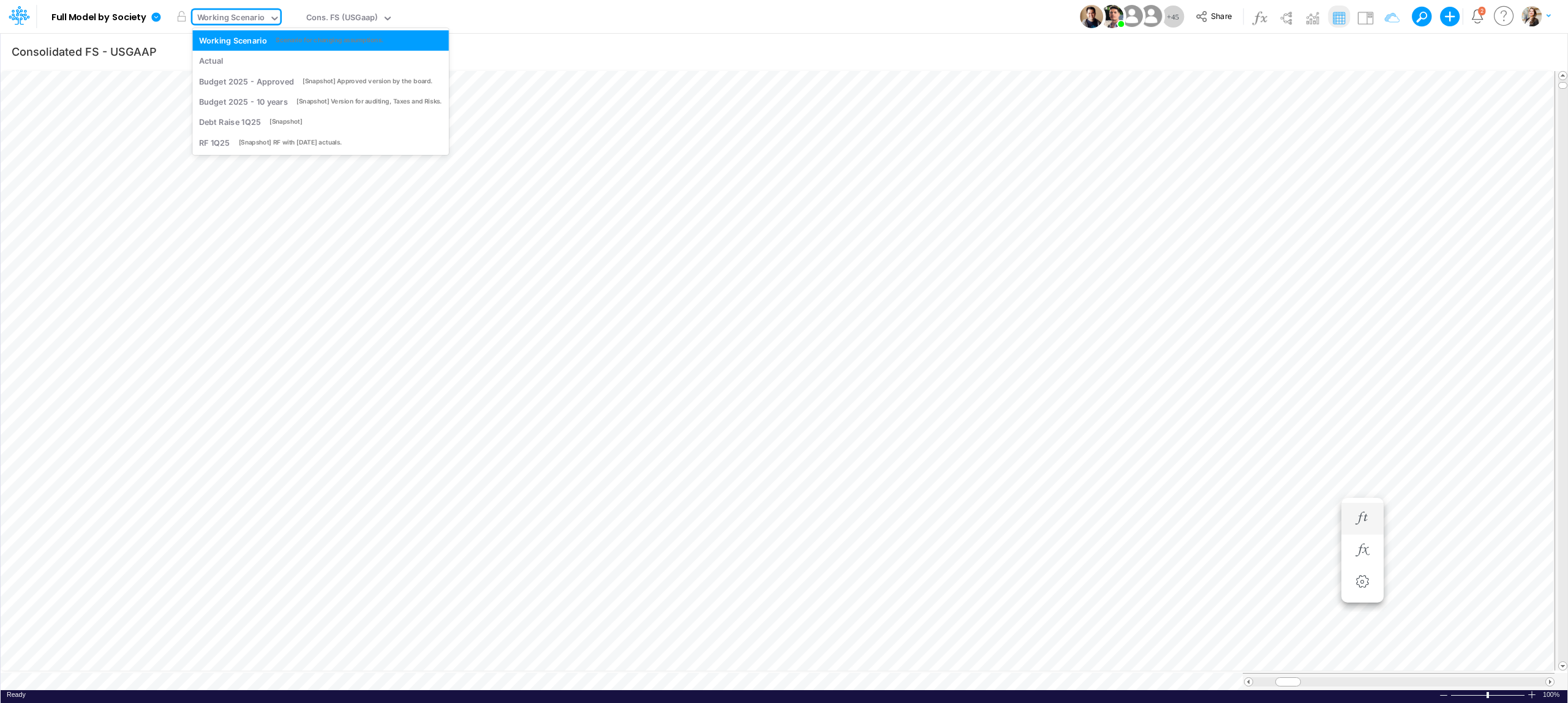
click at [249, 20] on div "Working Scenario" at bounding box center [231, 18] width 68 height 14
click at [231, 59] on div "Actual" at bounding box center [321, 61] width 243 height 12
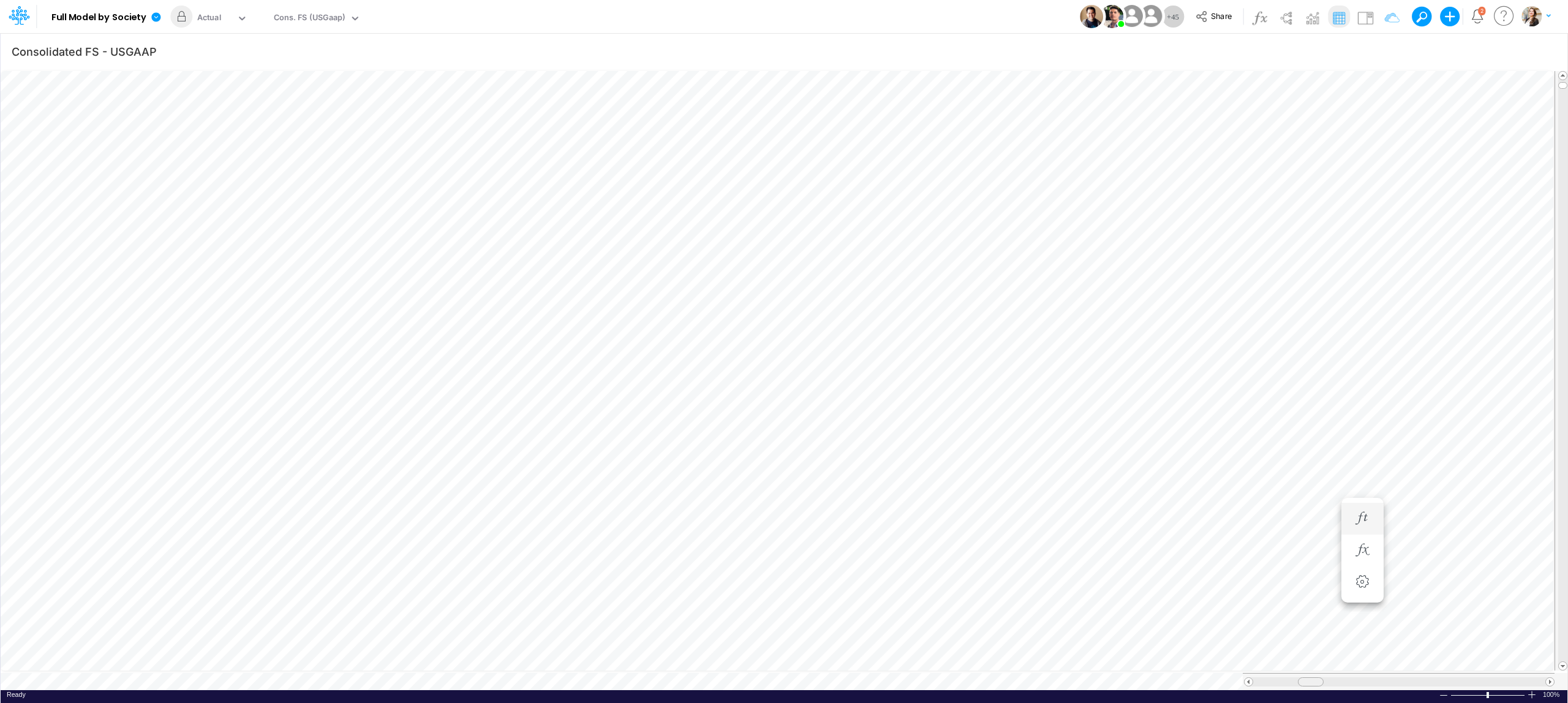
drag, startPoint x: 1288, startPoint y: 674, endPoint x: 1310, endPoint y: 675, distance: 22.0
click at [1310, 678] on span at bounding box center [1311, 682] width 8 height 8
